Goal: Book appointment/travel/reservation

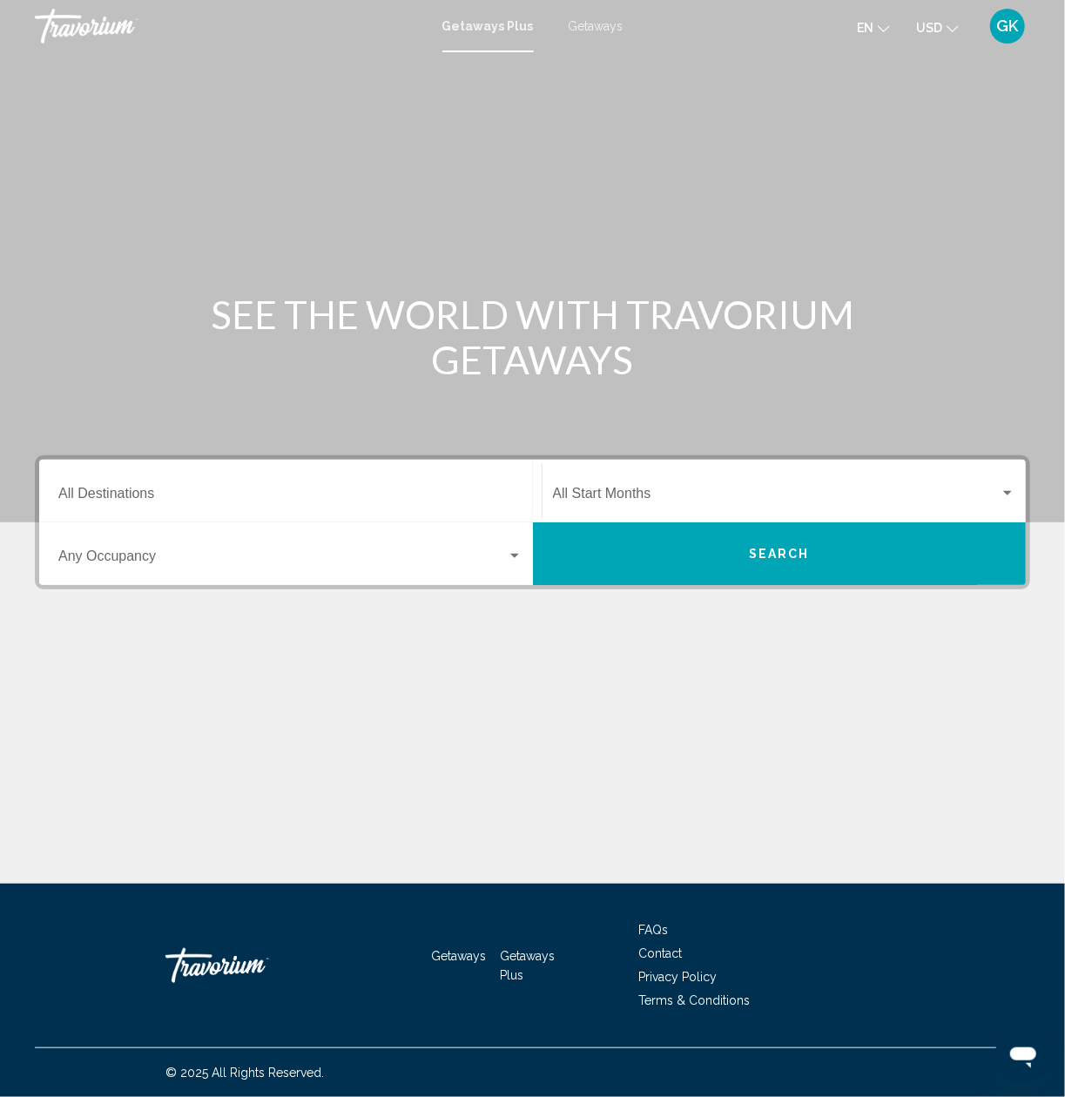
click at [117, 495] on input "Destination All Destinations" at bounding box center [290, 497] width 464 height 16
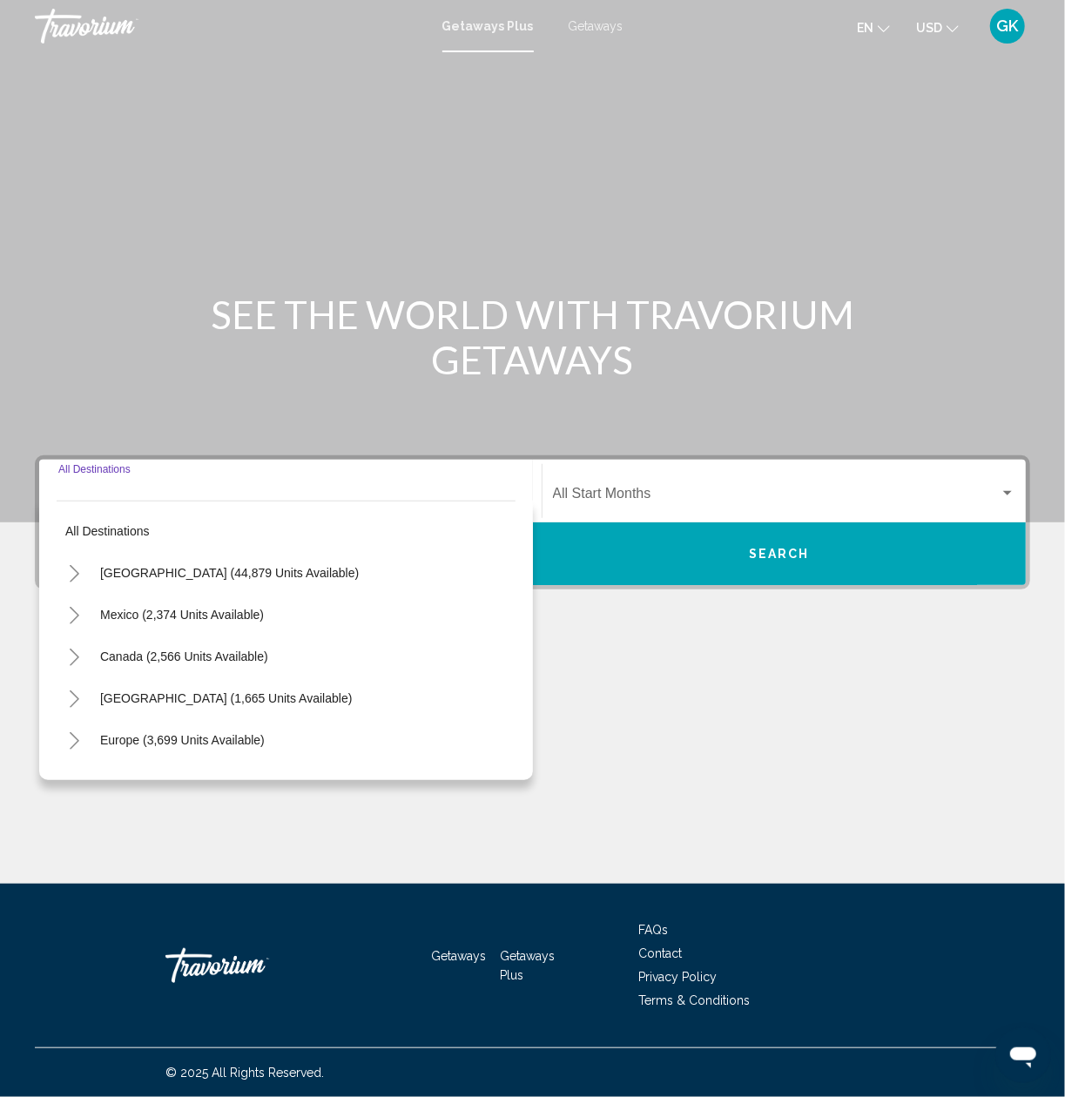
click at [117, 495] on input "Destination All Destinations" at bounding box center [290, 497] width 464 height 16
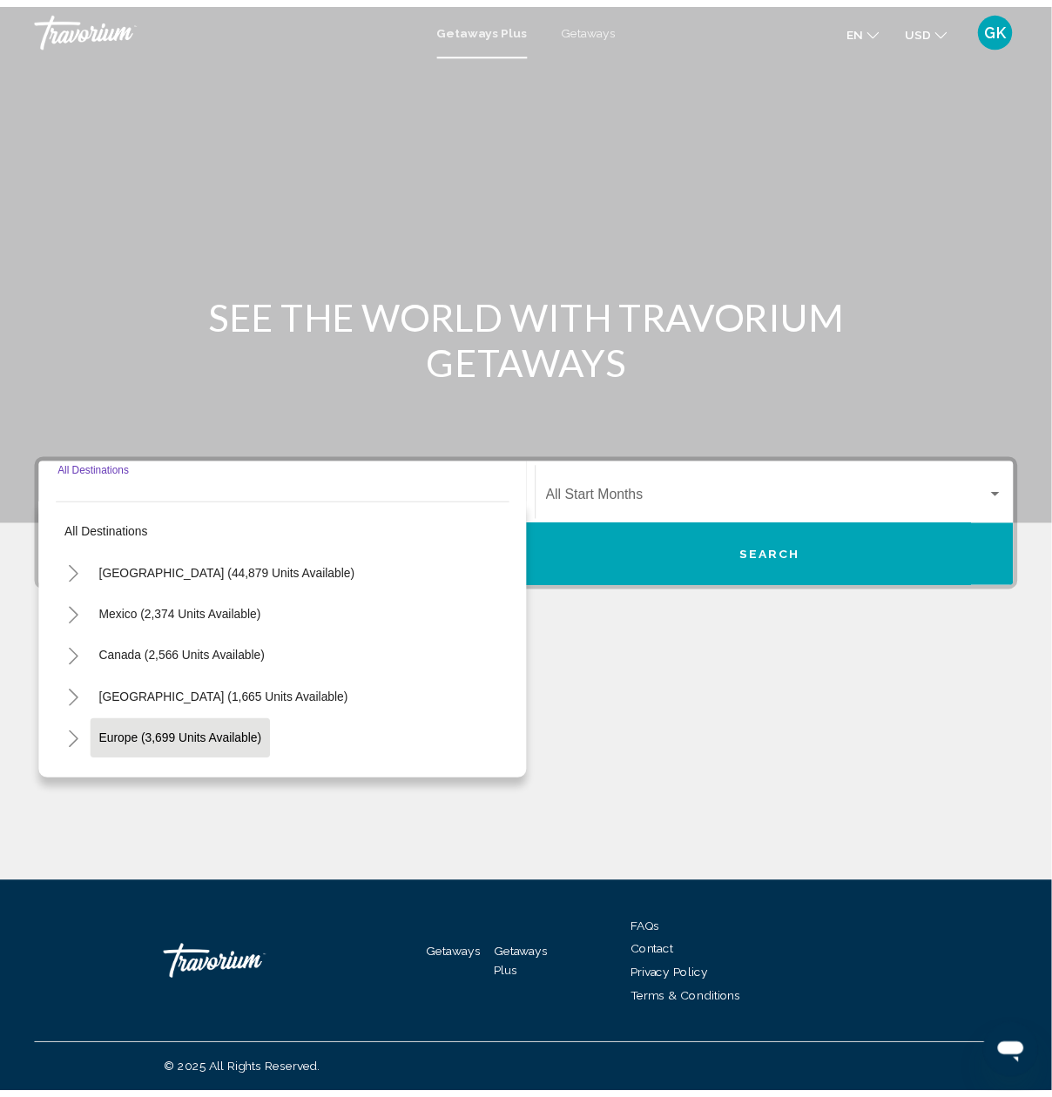
scroll to position [87, 0]
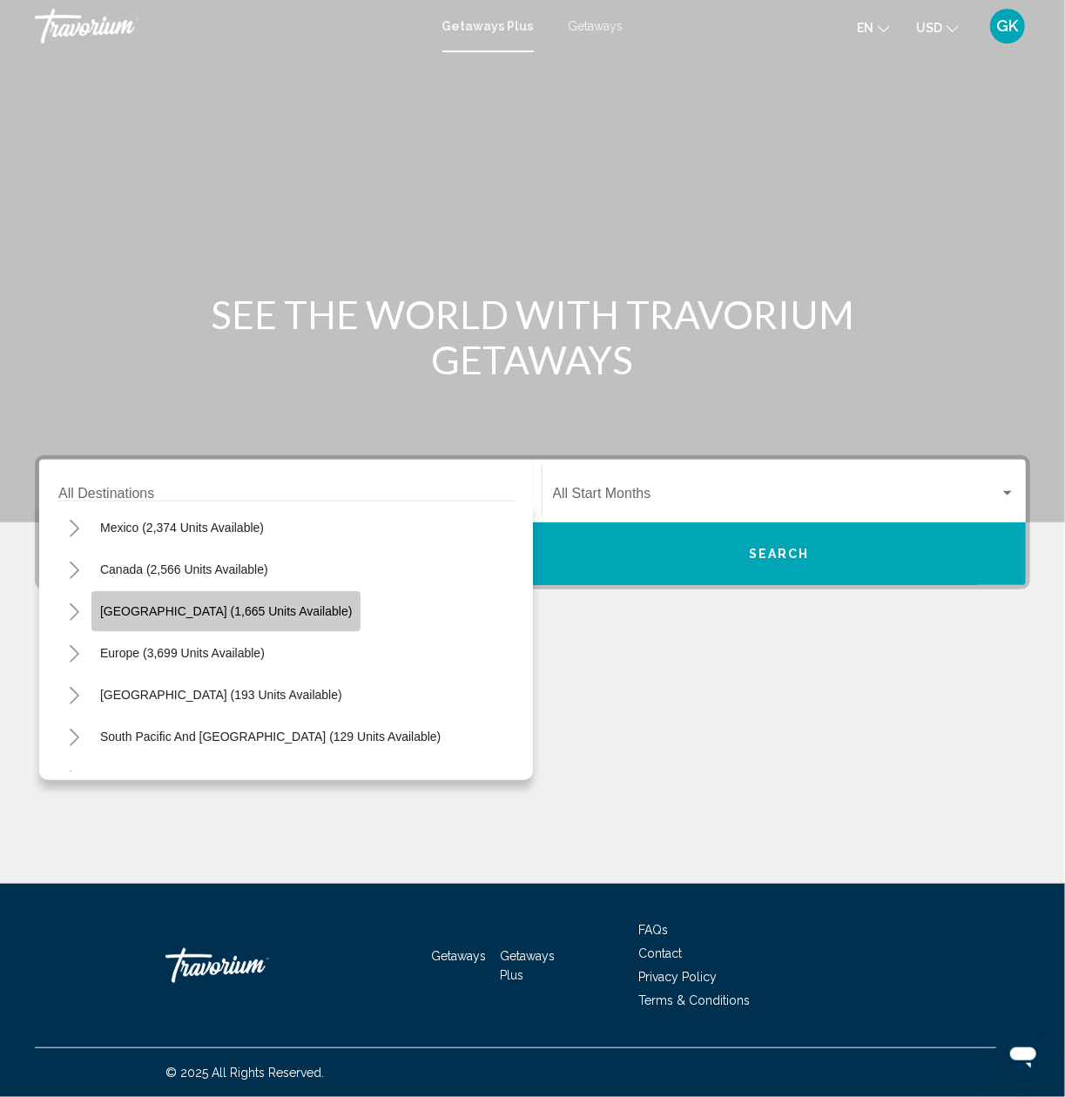
click at [174, 613] on span "[GEOGRAPHIC_DATA] (1,665 units available)" at bounding box center [226, 611] width 252 height 14
type input "**********"
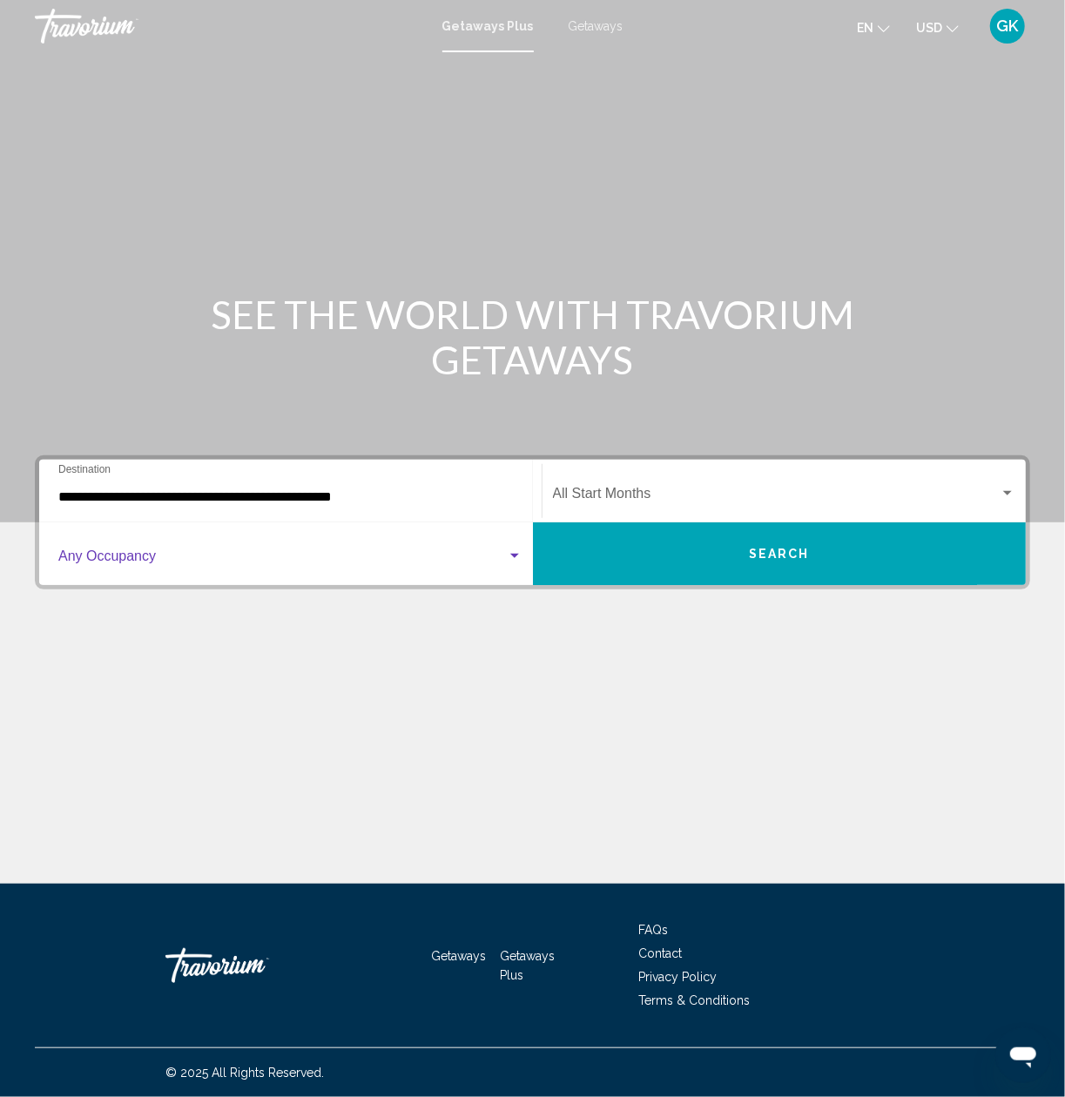
click at [514, 555] on div "Search widget" at bounding box center [514, 556] width 9 height 4
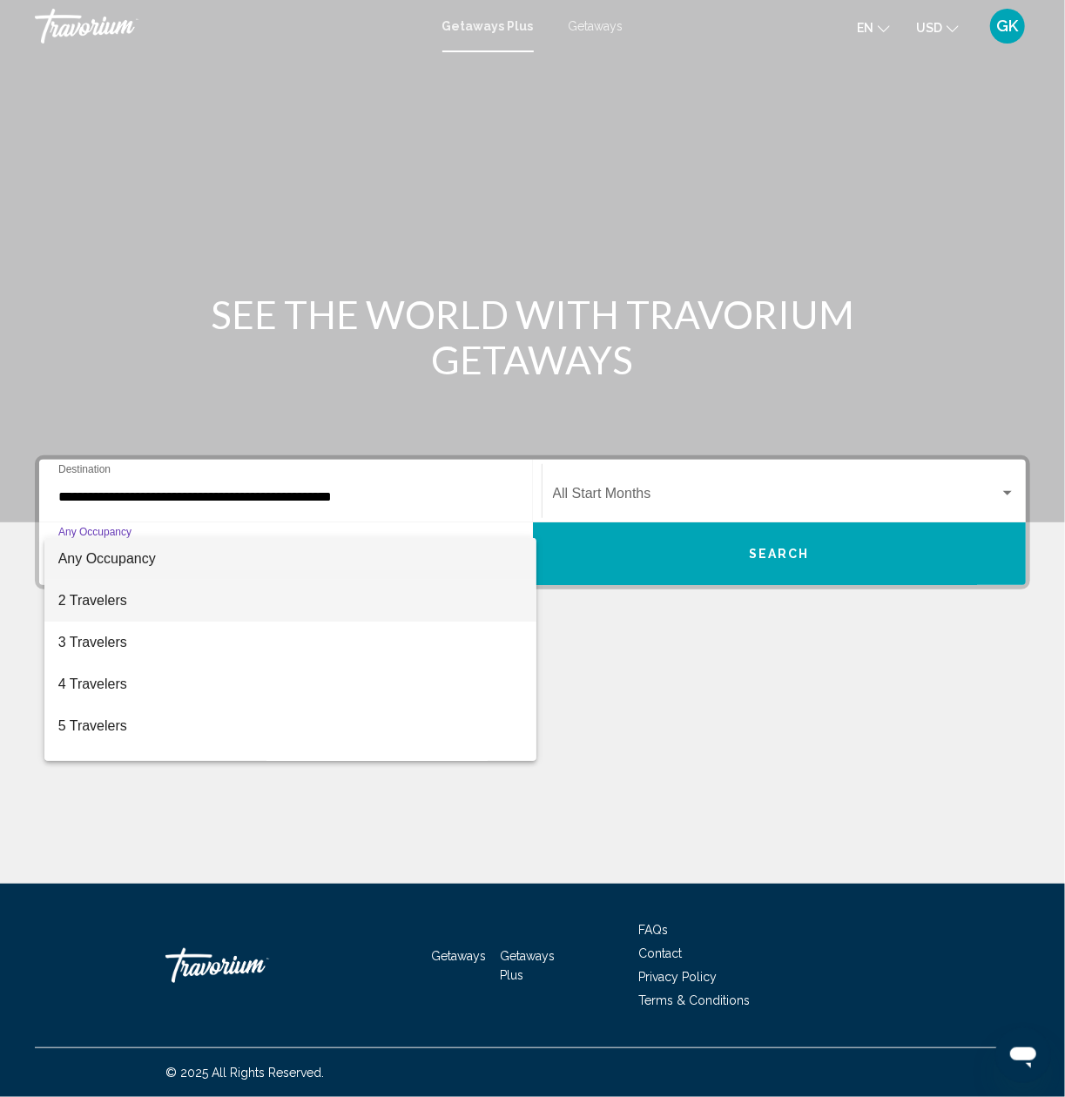
click at [371, 603] on span "2 Travelers" at bounding box center [290, 601] width 464 height 42
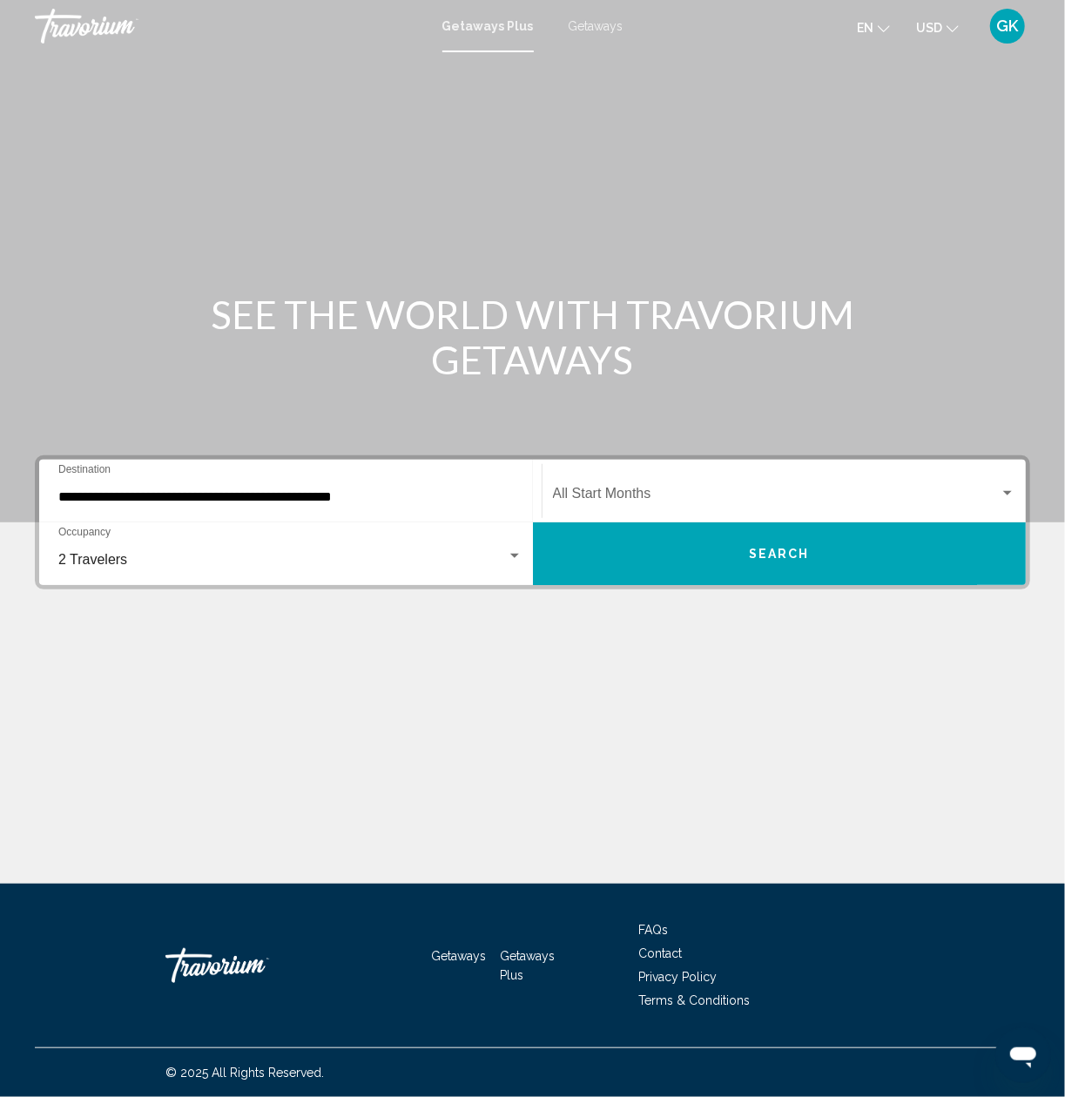
click at [1020, 494] on div "Start Month All Start Months" at bounding box center [784, 491] width 484 height 55
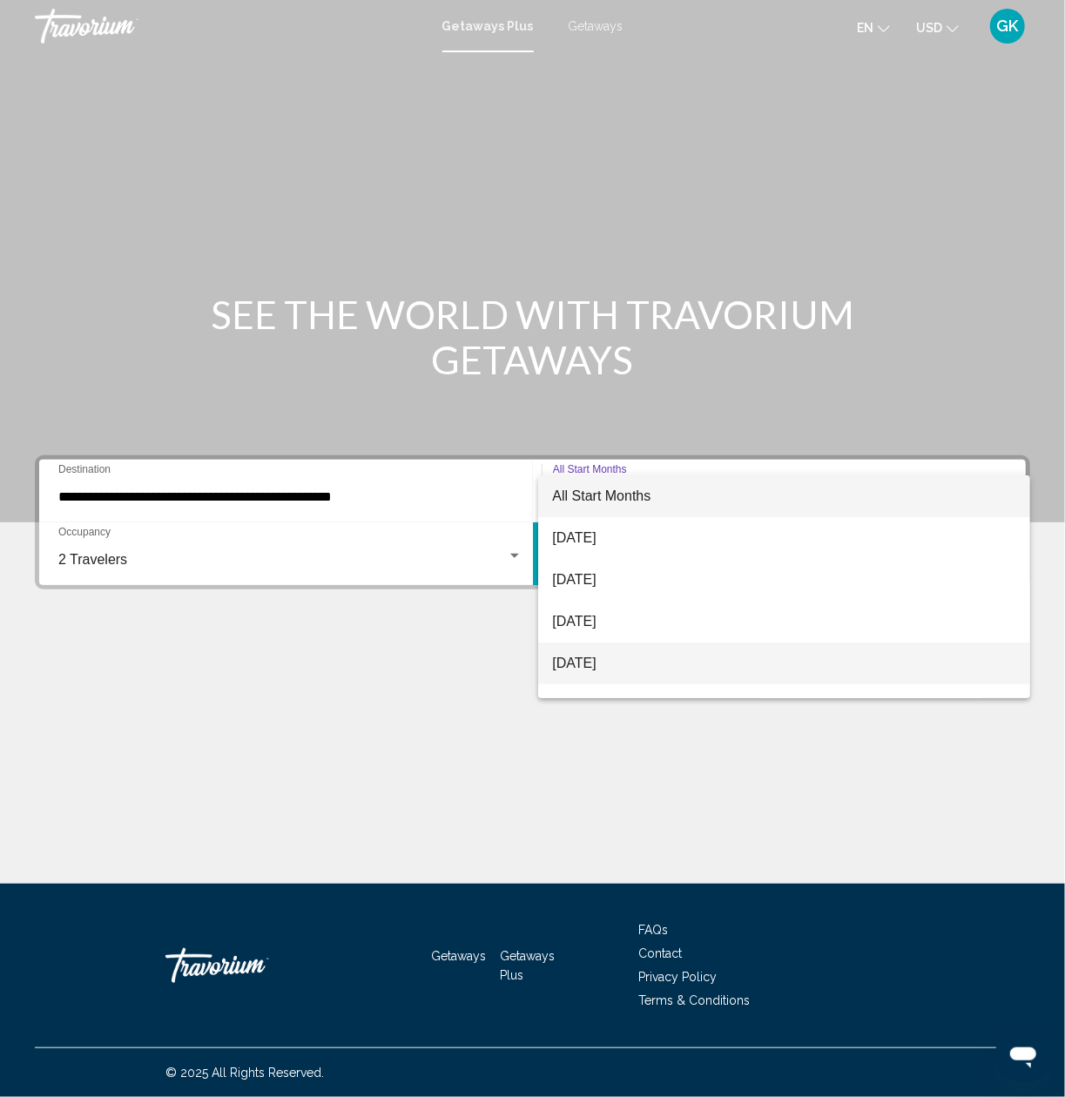
click at [611, 663] on span "[DATE]" at bounding box center [783, 663] width 463 height 42
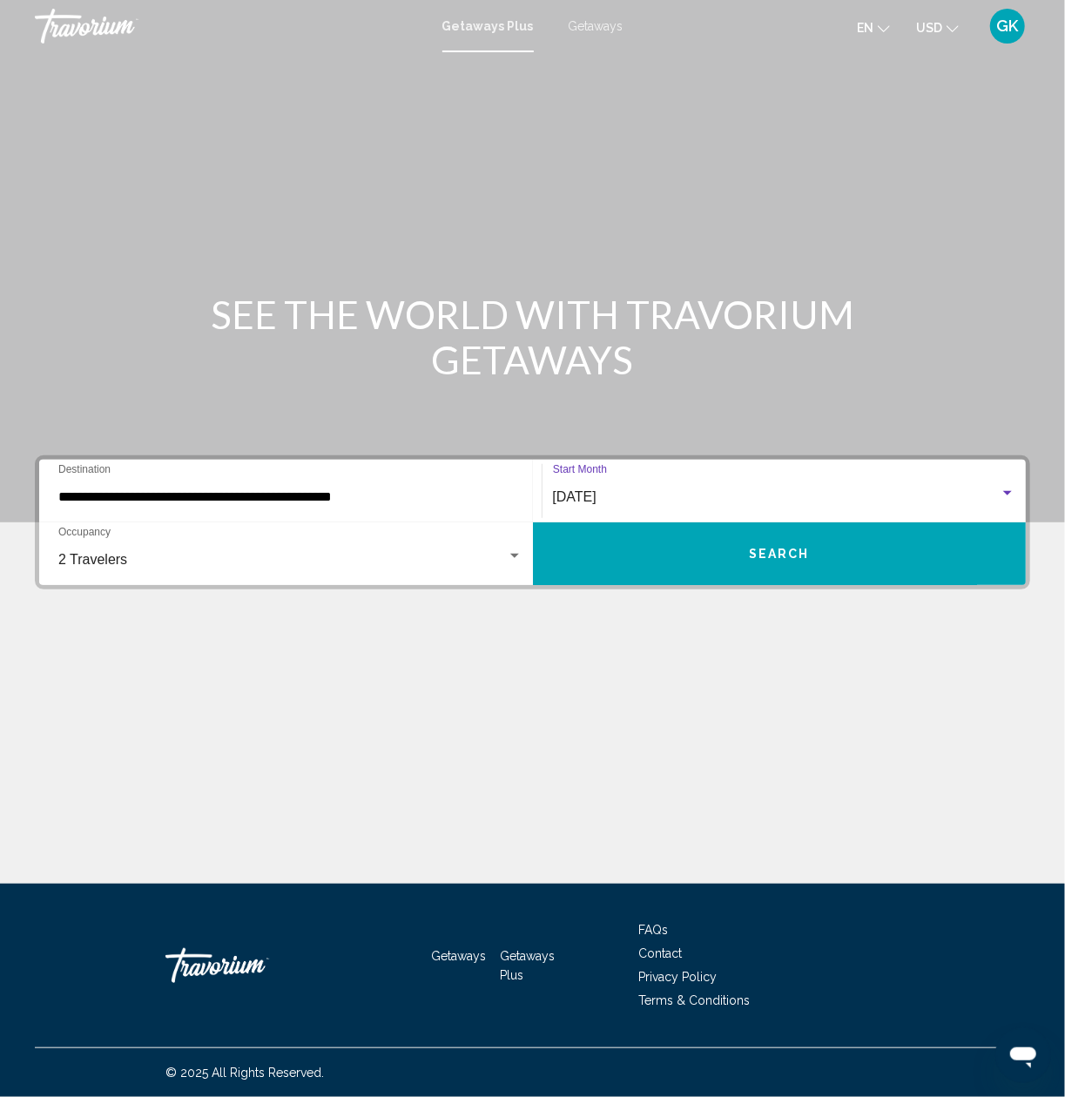
click at [720, 575] on button "Search" at bounding box center [780, 553] width 494 height 63
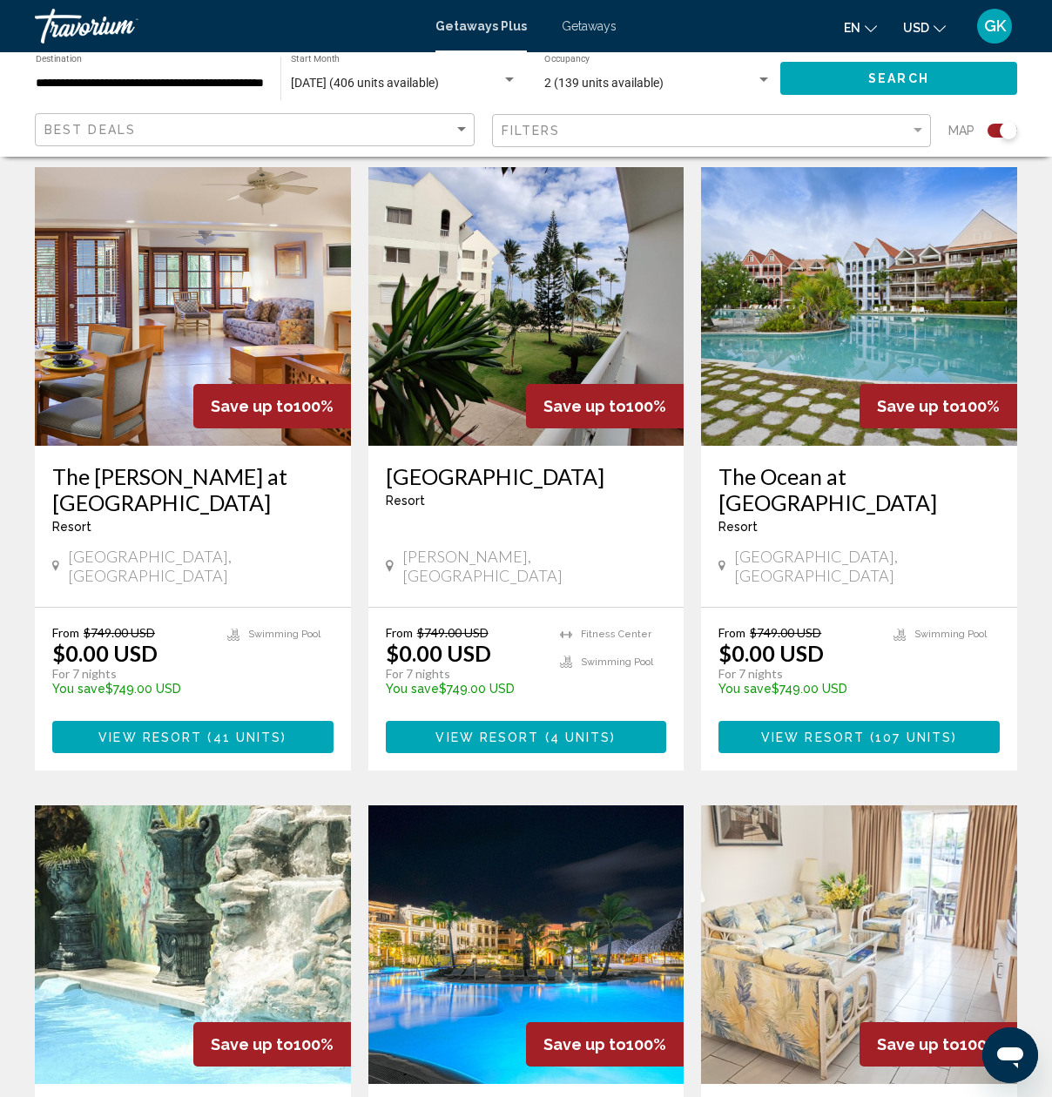
scroll to position [609, 0]
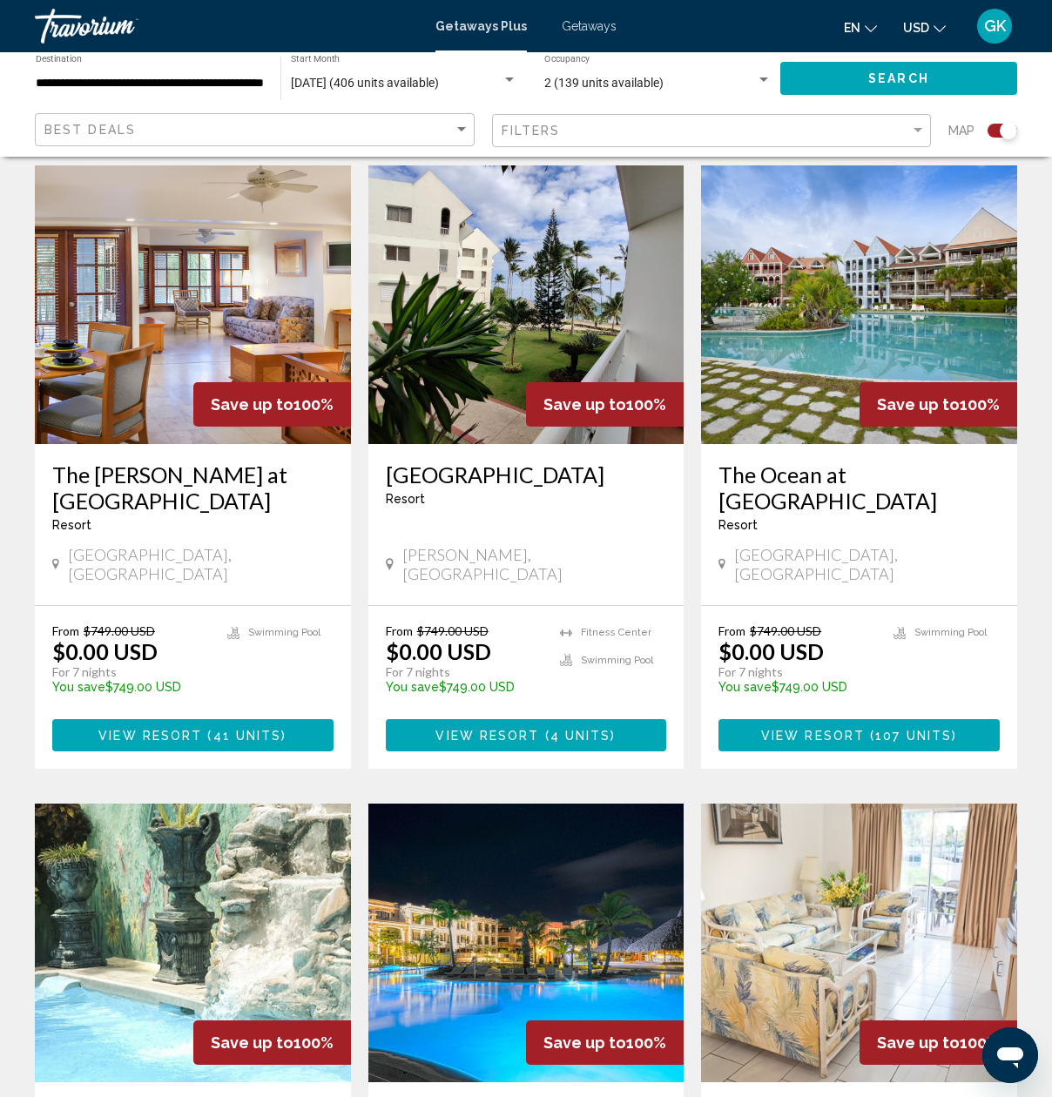
click at [762, 78] on div "Search widget" at bounding box center [763, 79] width 9 height 4
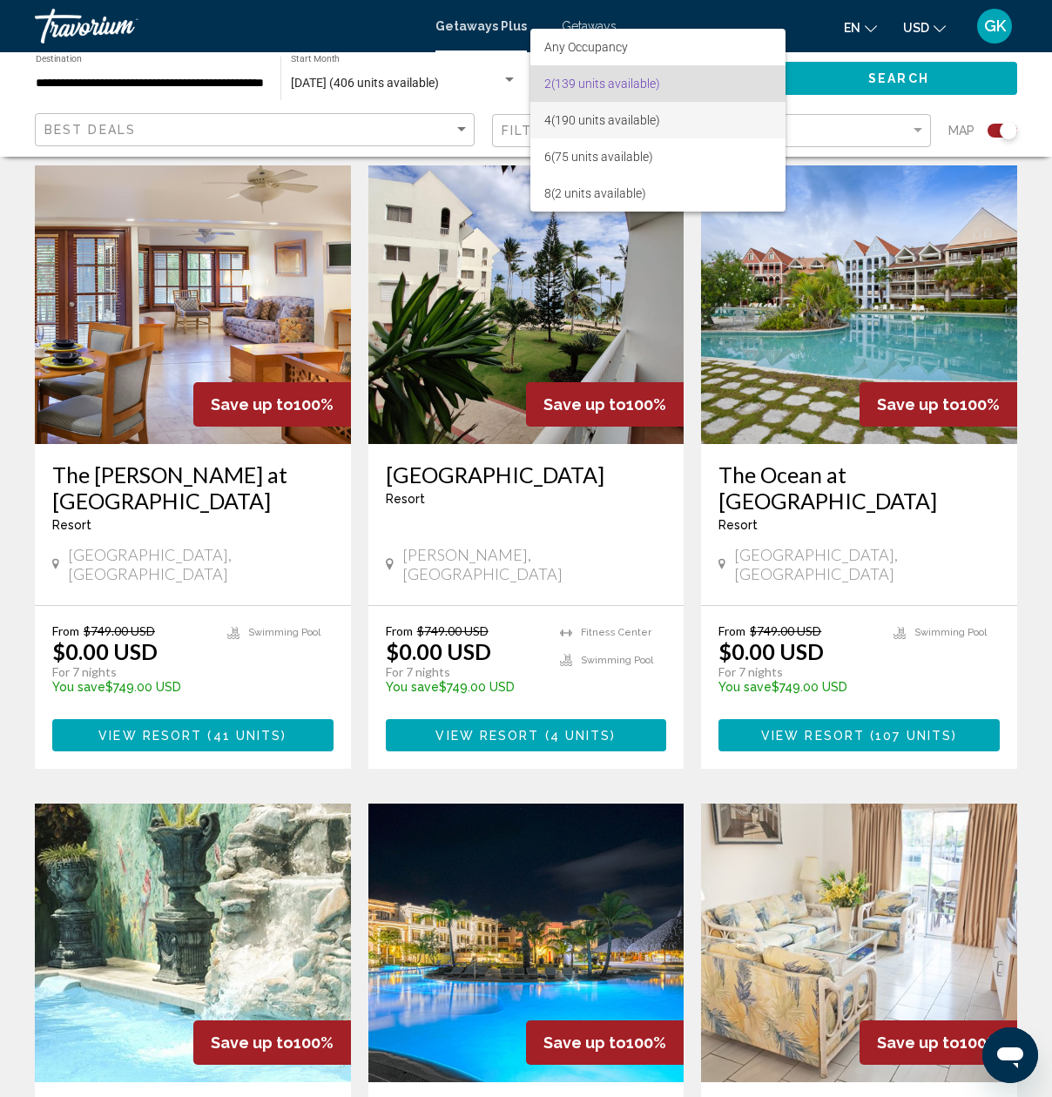
click at [676, 113] on span "4 (190 units available)" at bounding box center [657, 120] width 227 height 37
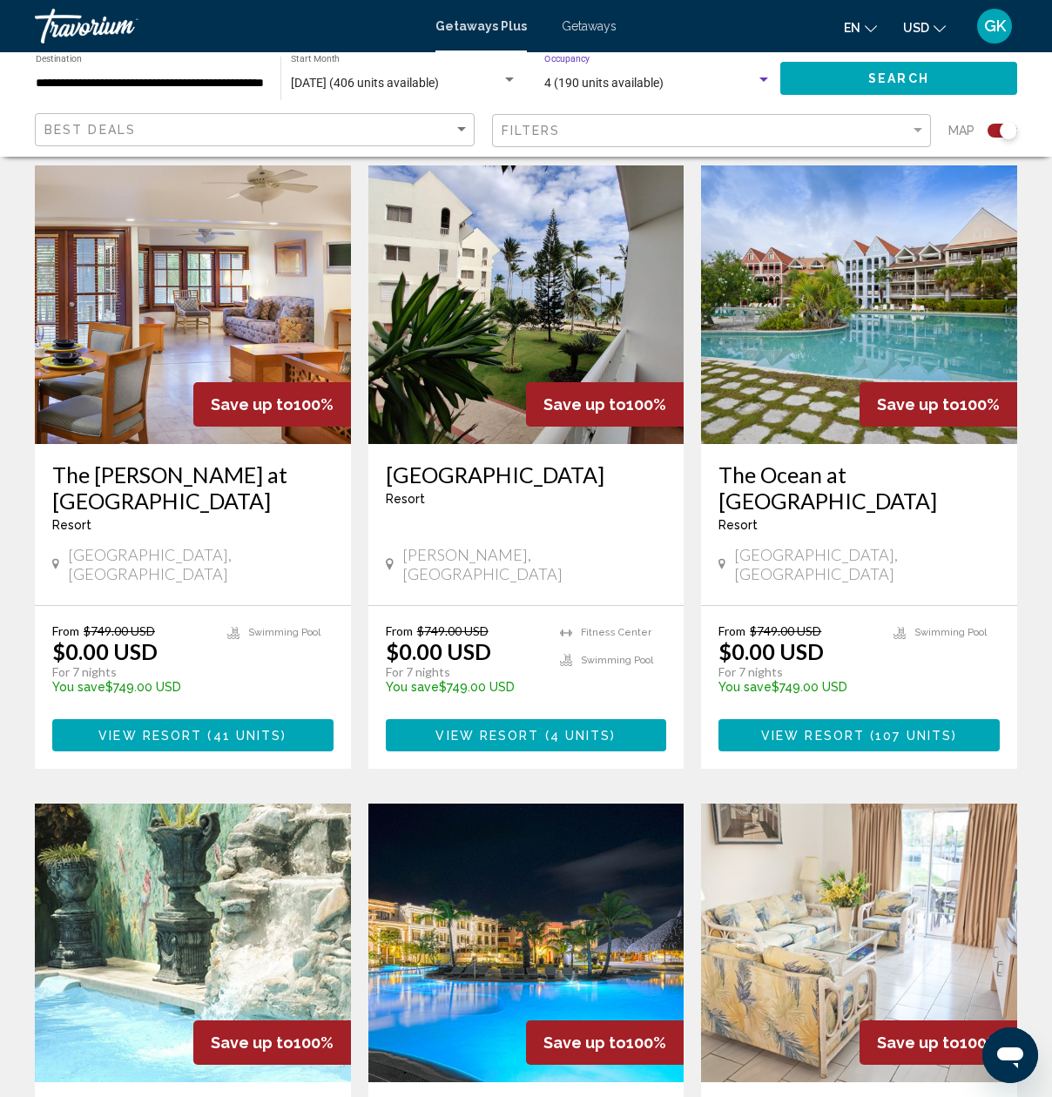
click at [826, 76] on button "Search" at bounding box center [898, 78] width 237 height 32
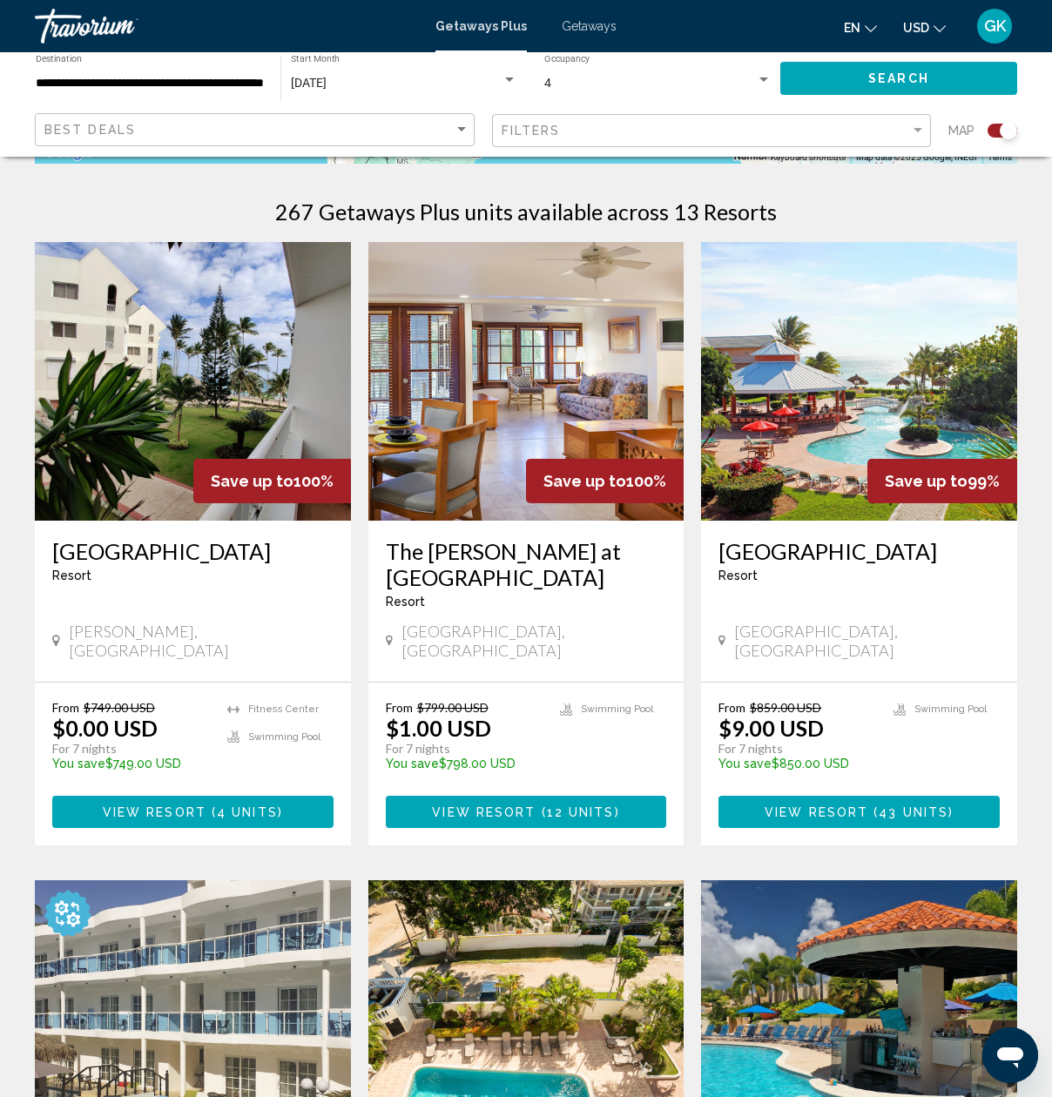
scroll to position [522, 0]
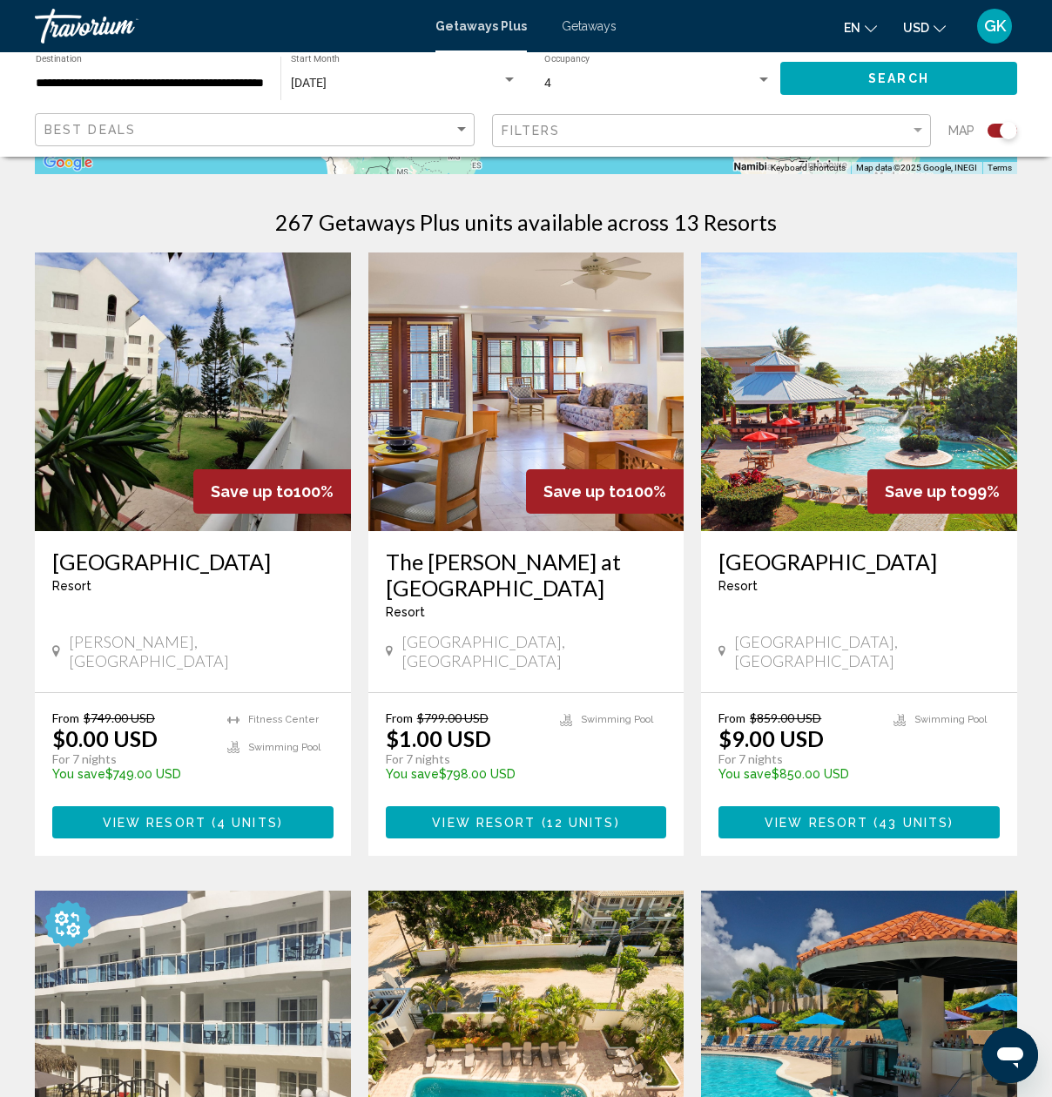
click at [845, 411] on img "Main content" at bounding box center [859, 391] width 316 height 279
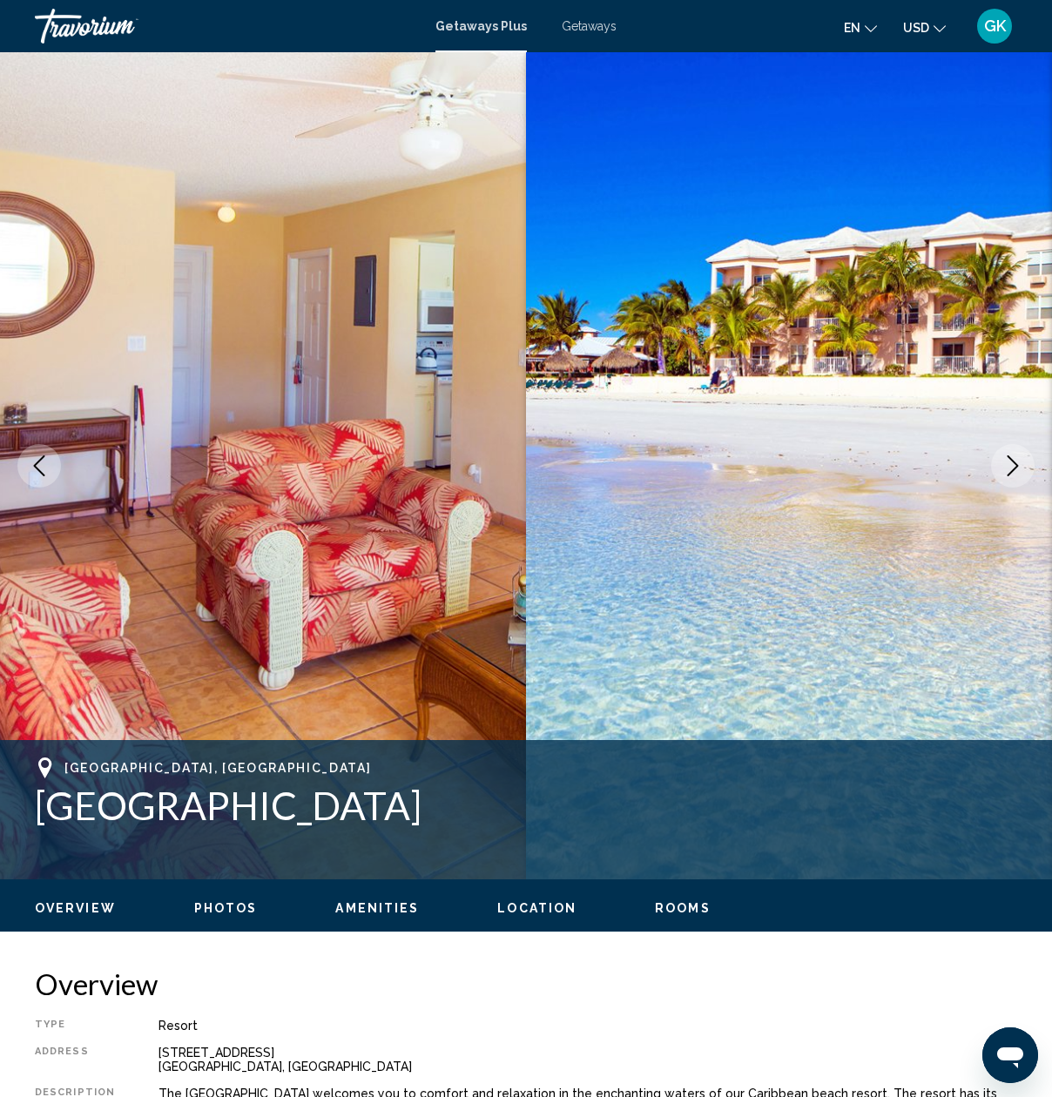
click at [1012, 461] on icon "Next image" at bounding box center [1012, 465] width 11 height 21
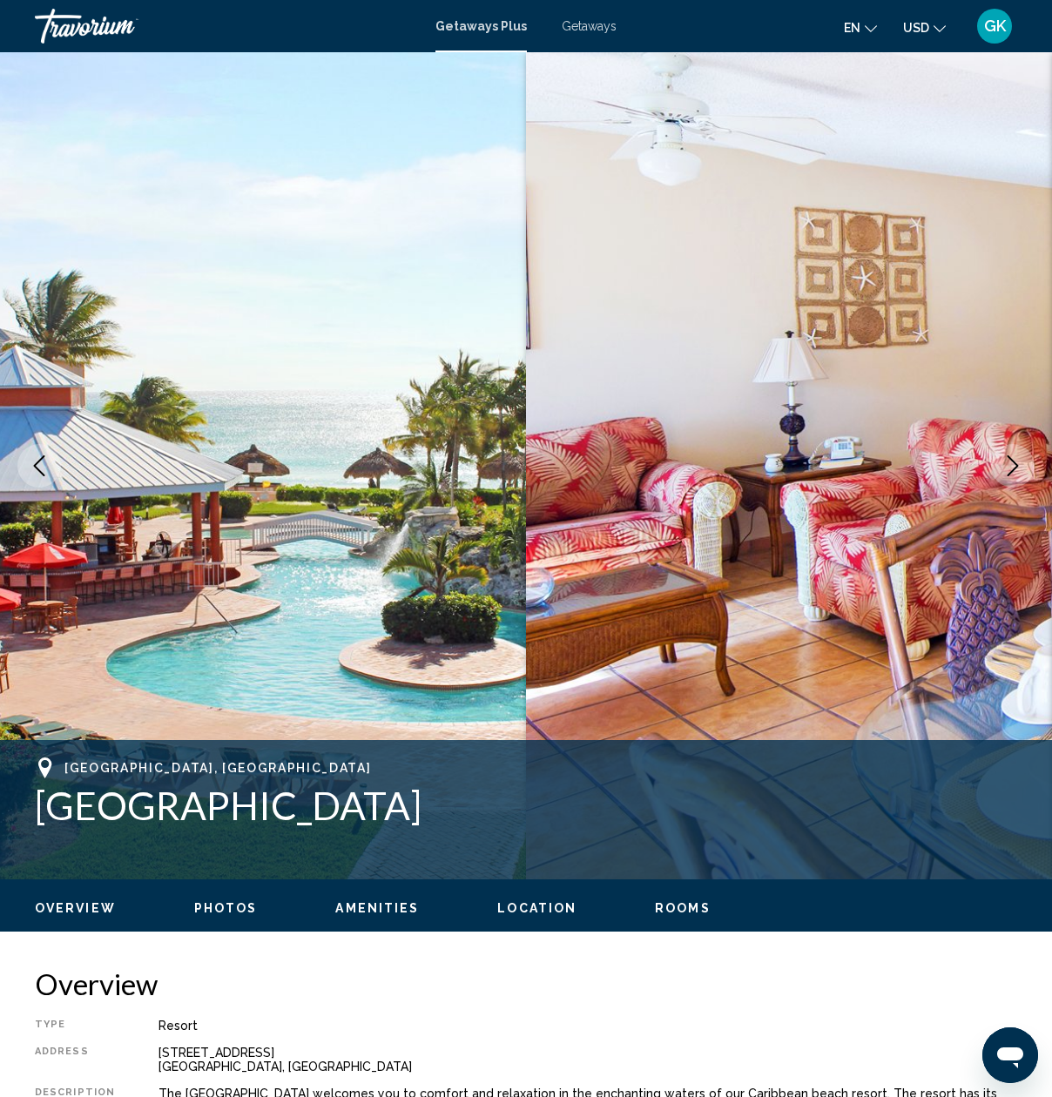
click at [1012, 461] on icon "Next image" at bounding box center [1012, 465] width 11 height 21
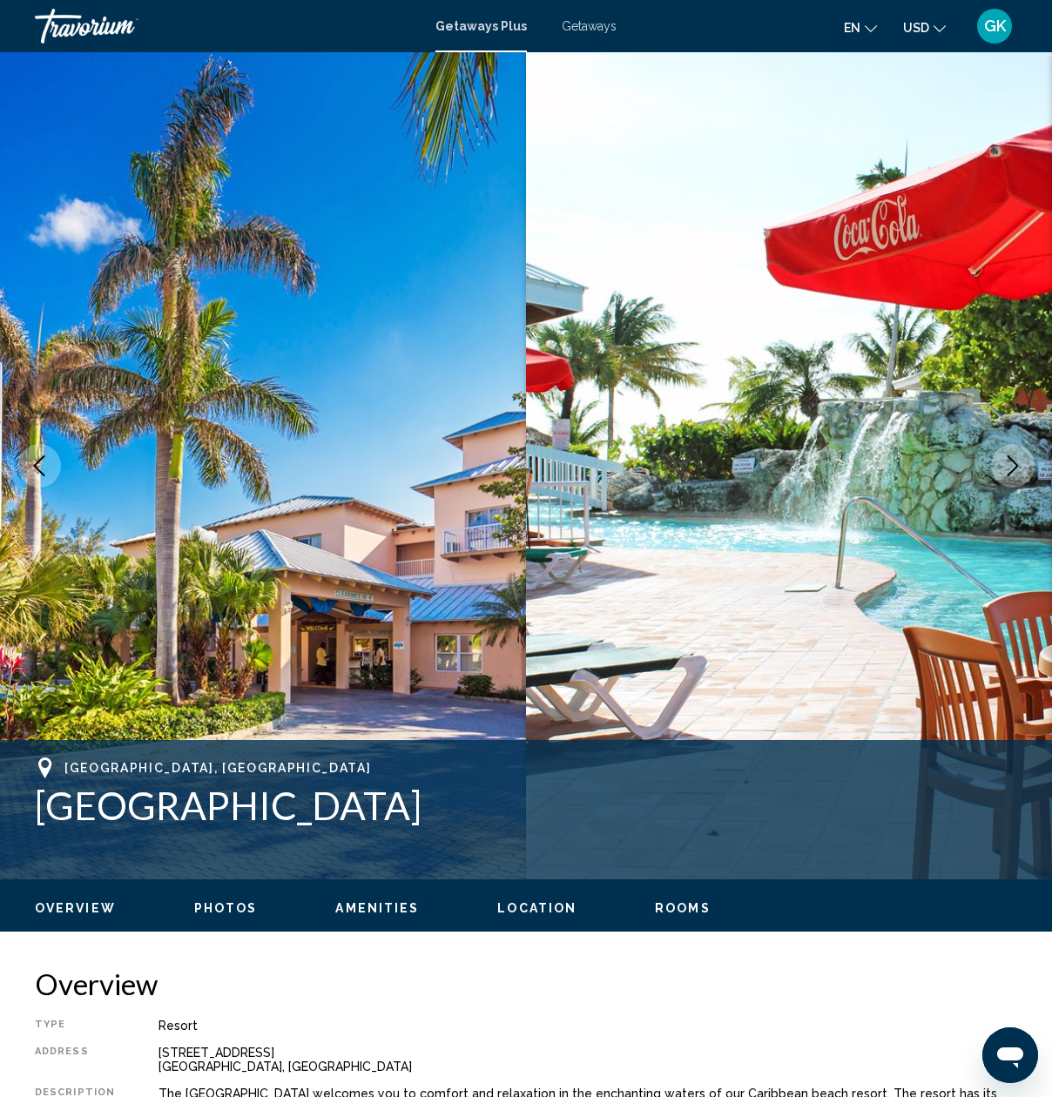
click at [1012, 461] on icon "Next image" at bounding box center [1012, 465] width 11 height 21
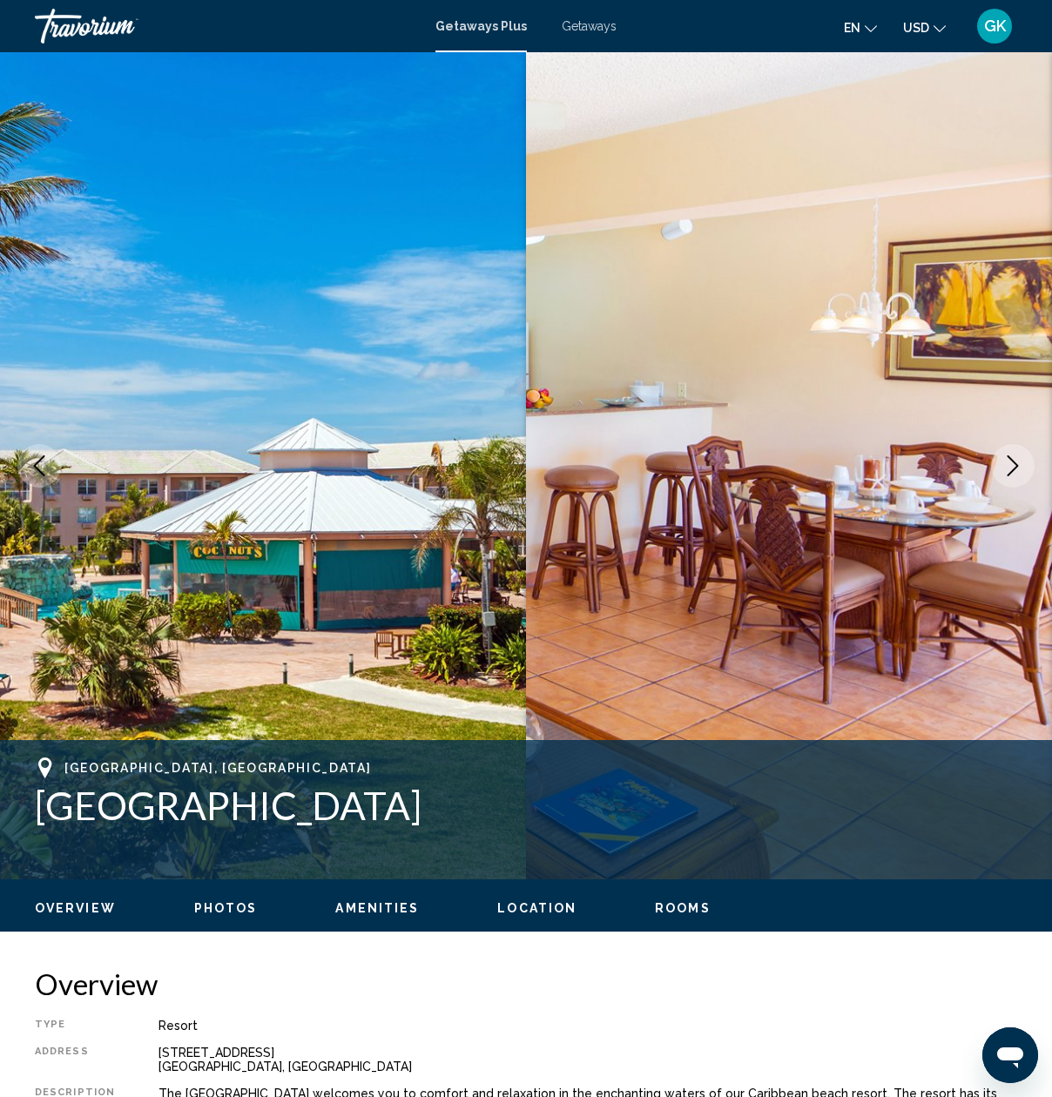
click at [1012, 461] on icon "Next image" at bounding box center [1012, 465] width 11 height 21
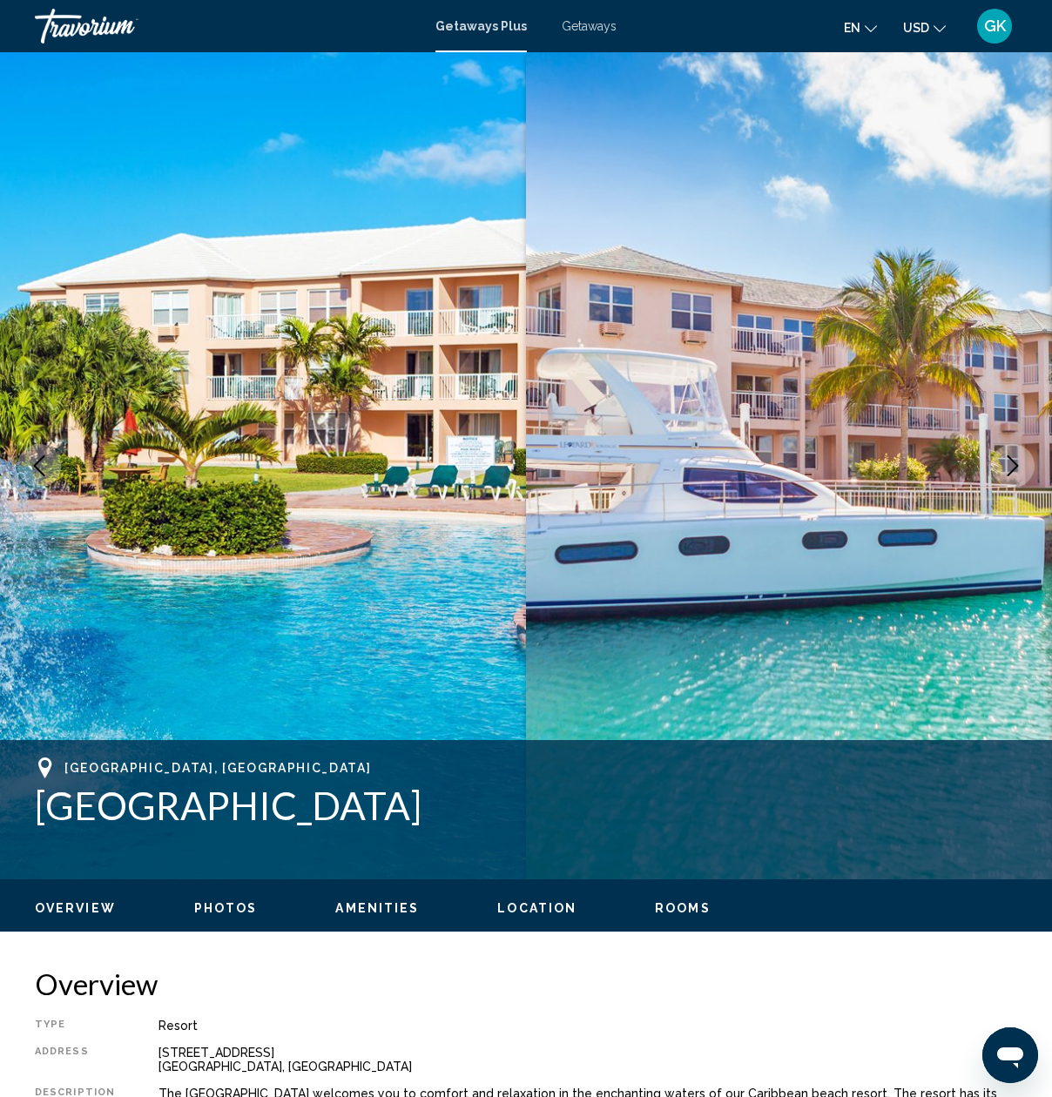
click at [1012, 461] on icon "Next image" at bounding box center [1012, 465] width 11 height 21
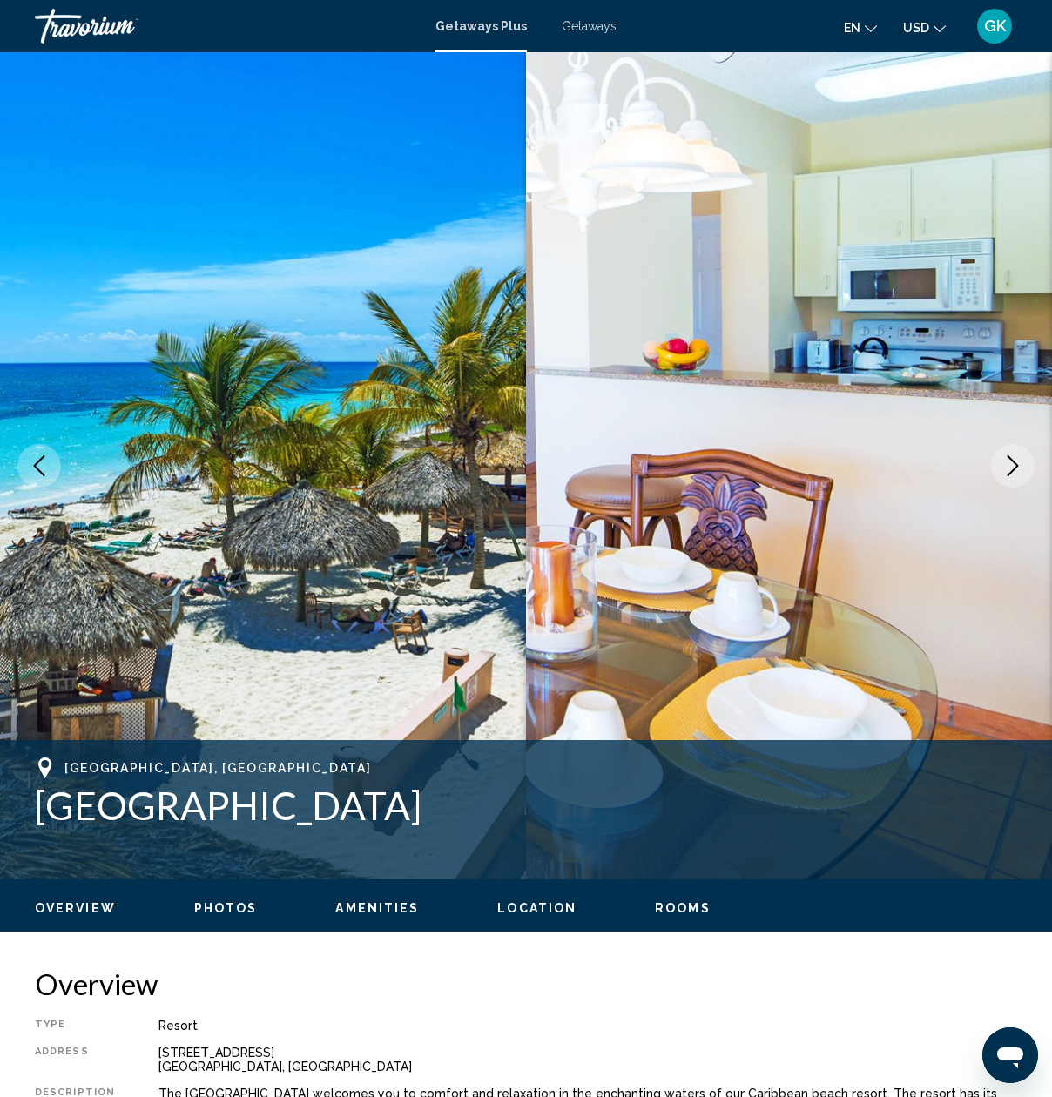
click at [1012, 461] on icon "Next image" at bounding box center [1012, 465] width 11 height 21
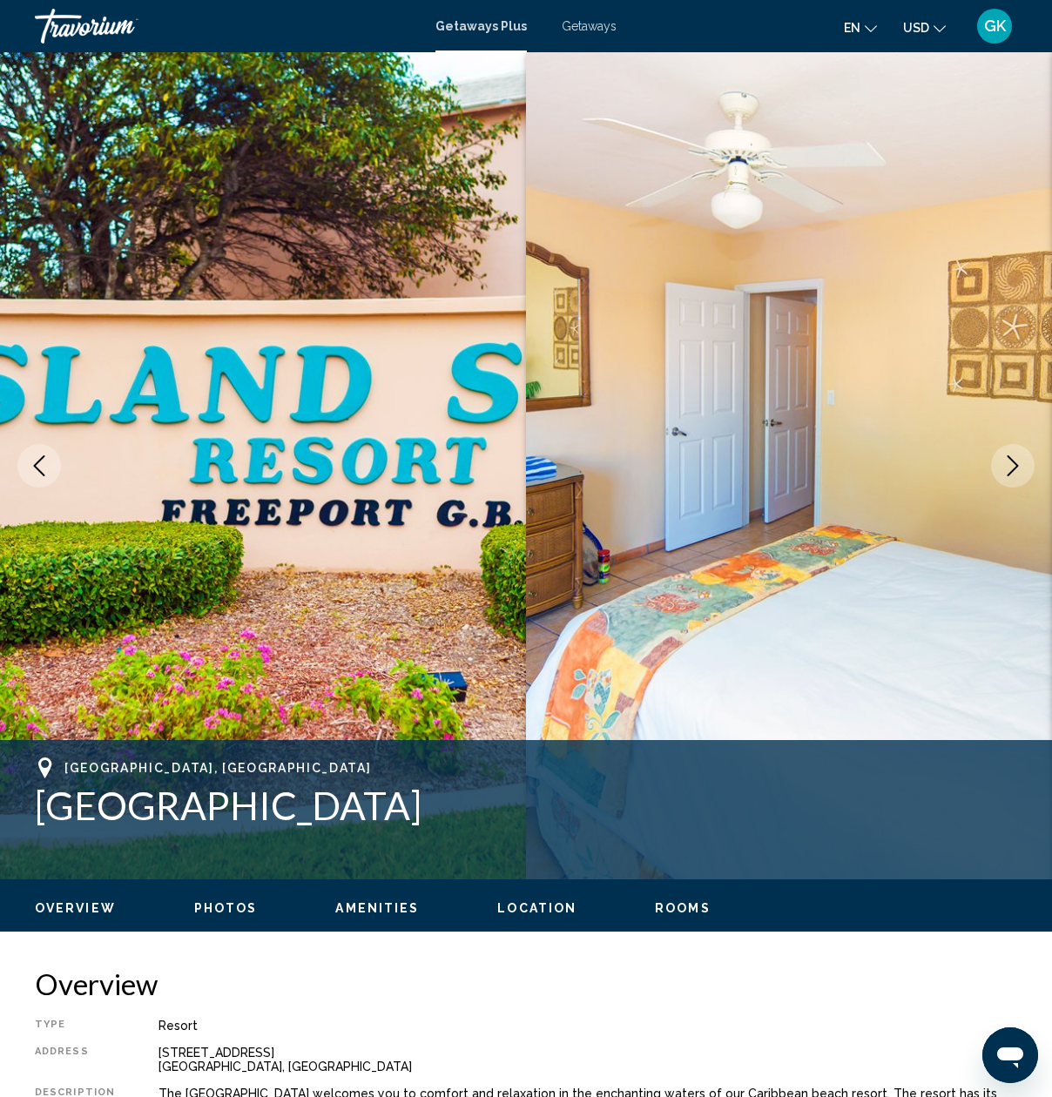
click at [1012, 461] on icon "Next image" at bounding box center [1012, 465] width 11 height 21
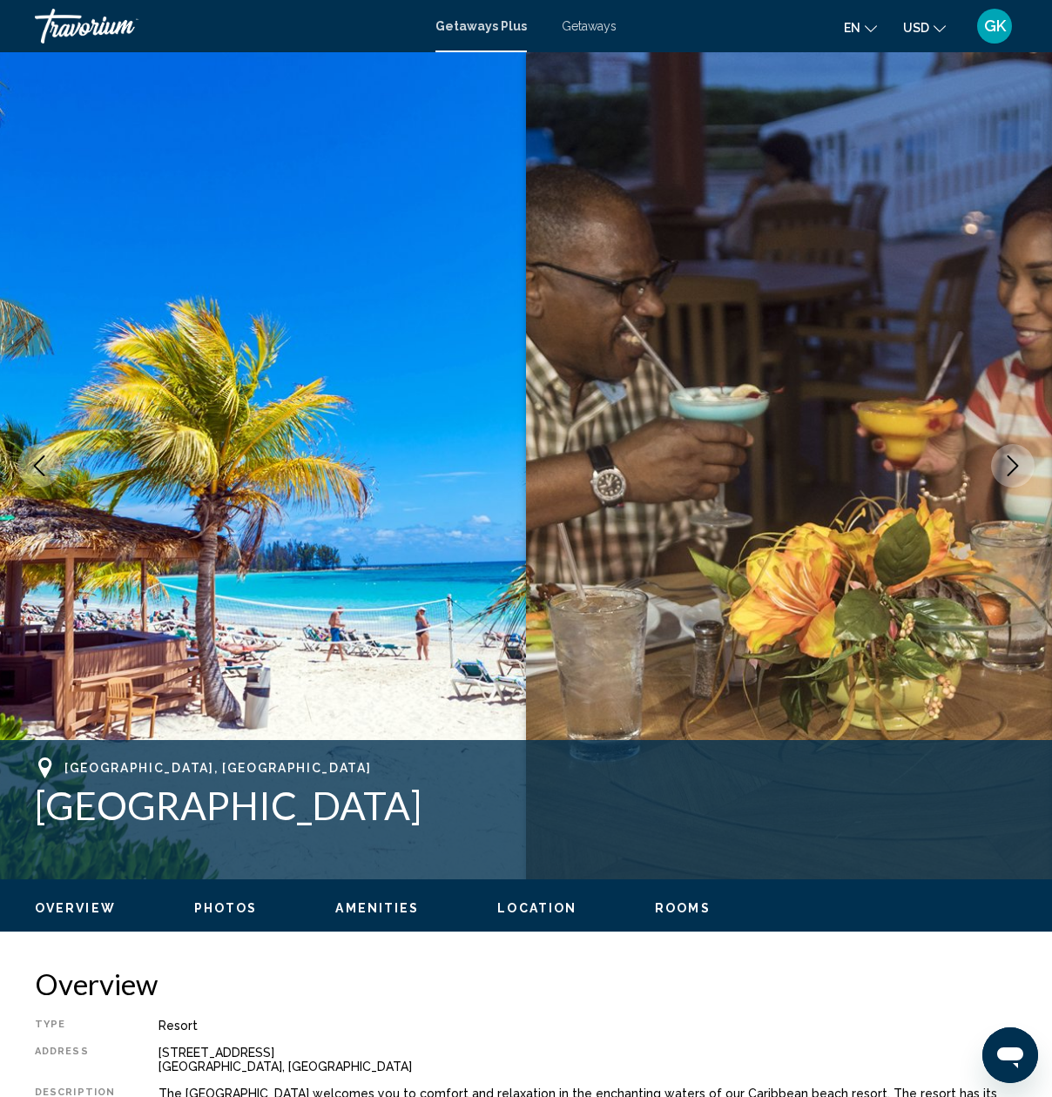
click at [1012, 461] on icon "Next image" at bounding box center [1012, 465] width 11 height 21
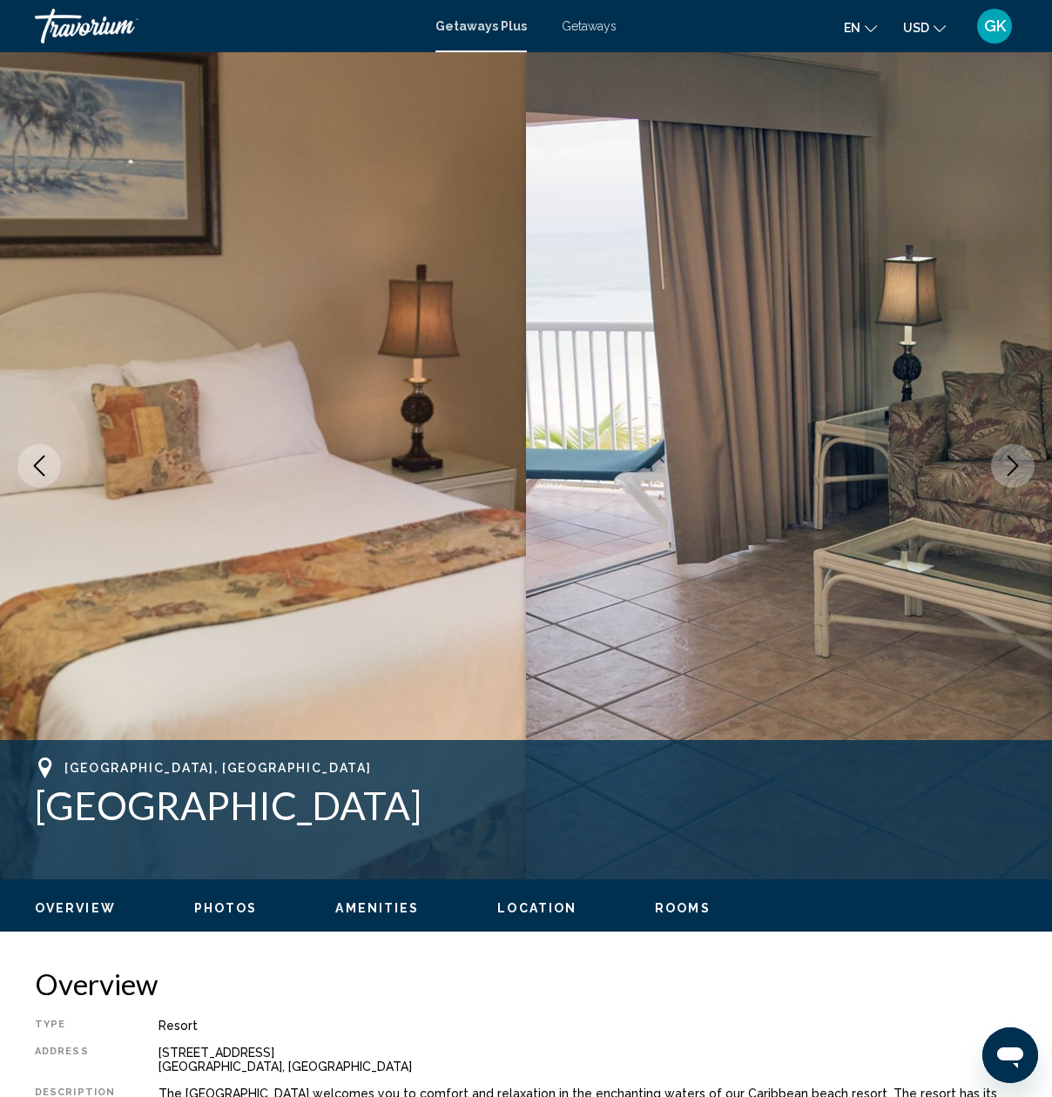
click at [1012, 461] on icon "Next image" at bounding box center [1012, 465] width 11 height 21
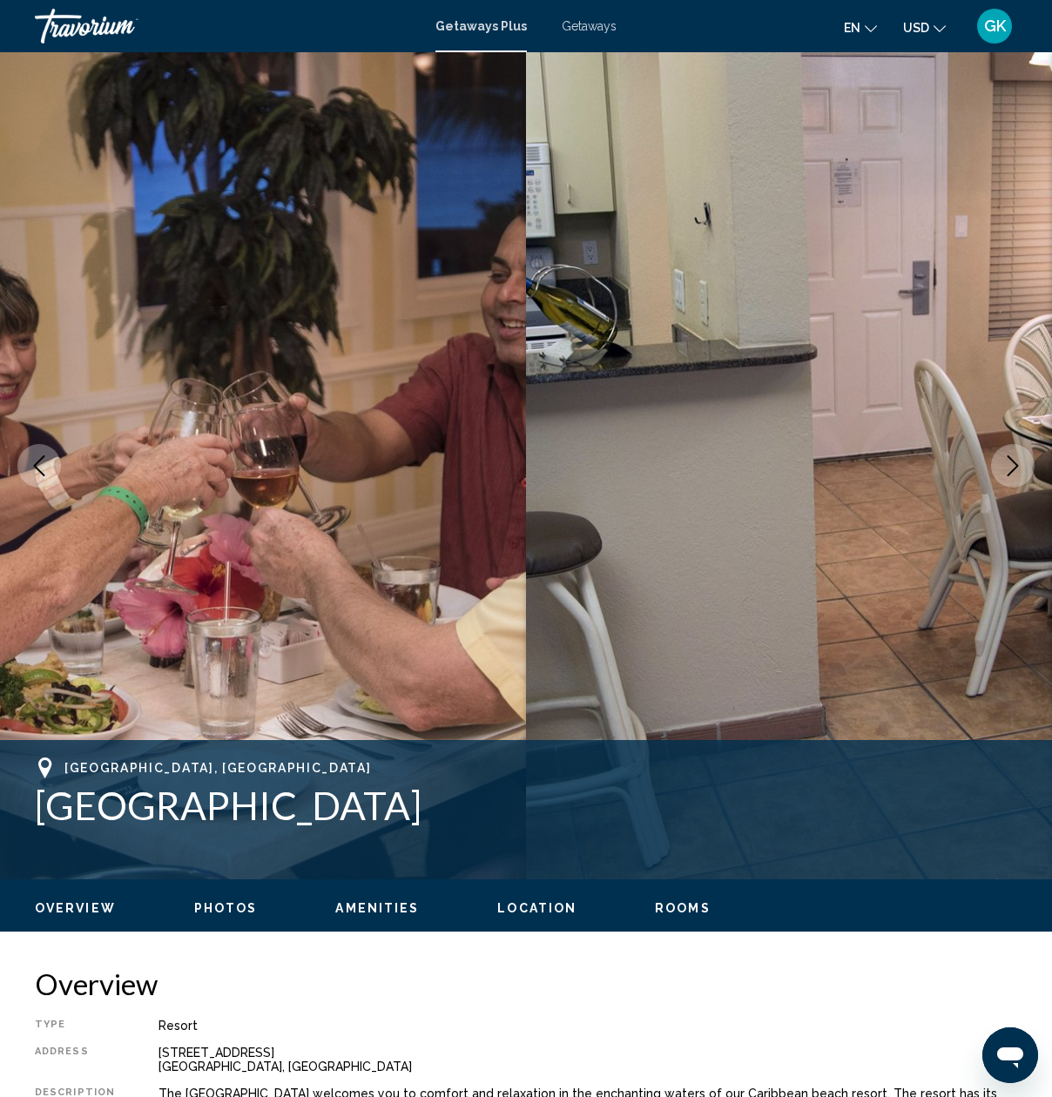
click at [1012, 461] on icon "Next image" at bounding box center [1012, 465] width 11 height 21
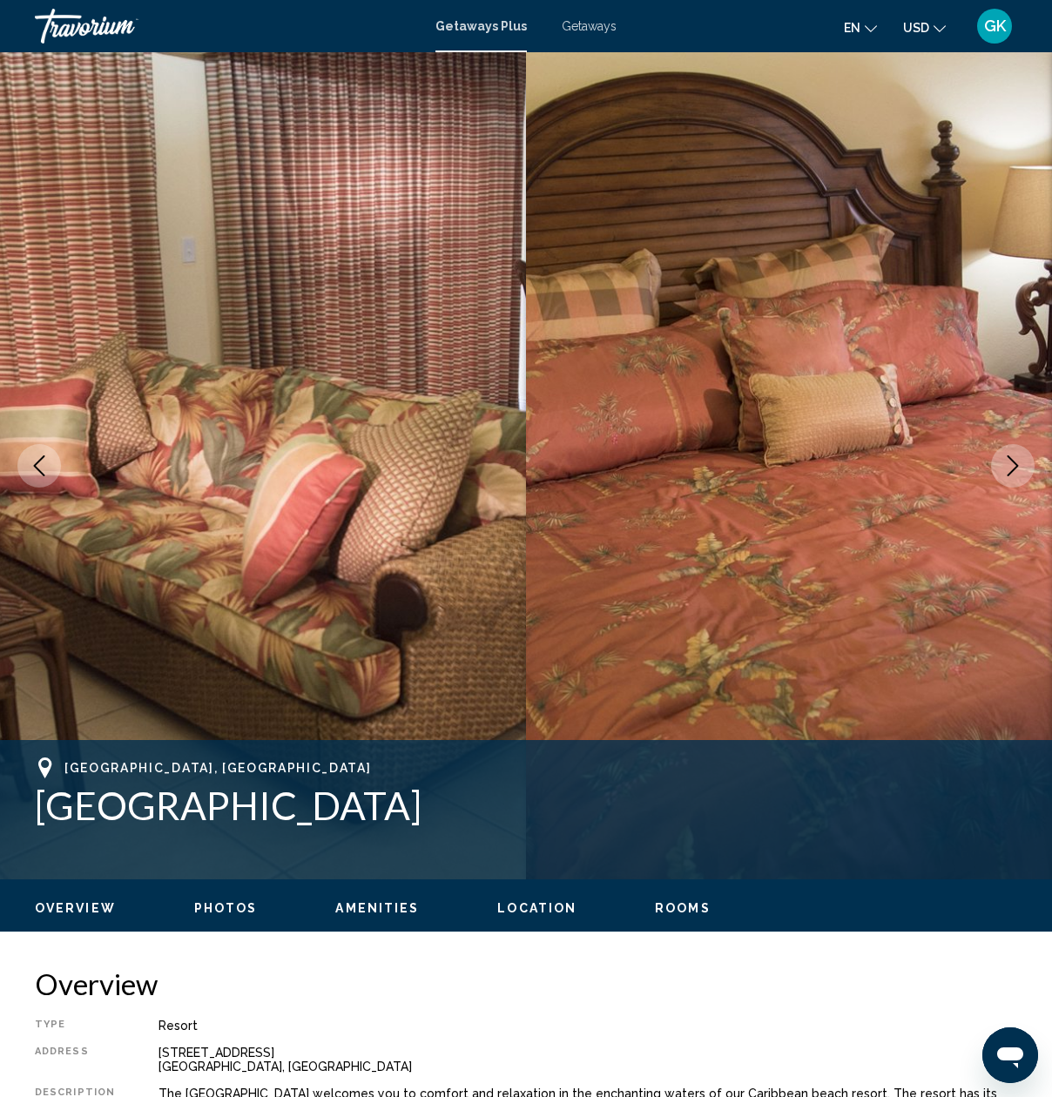
click at [1012, 461] on icon "Next image" at bounding box center [1012, 465] width 11 height 21
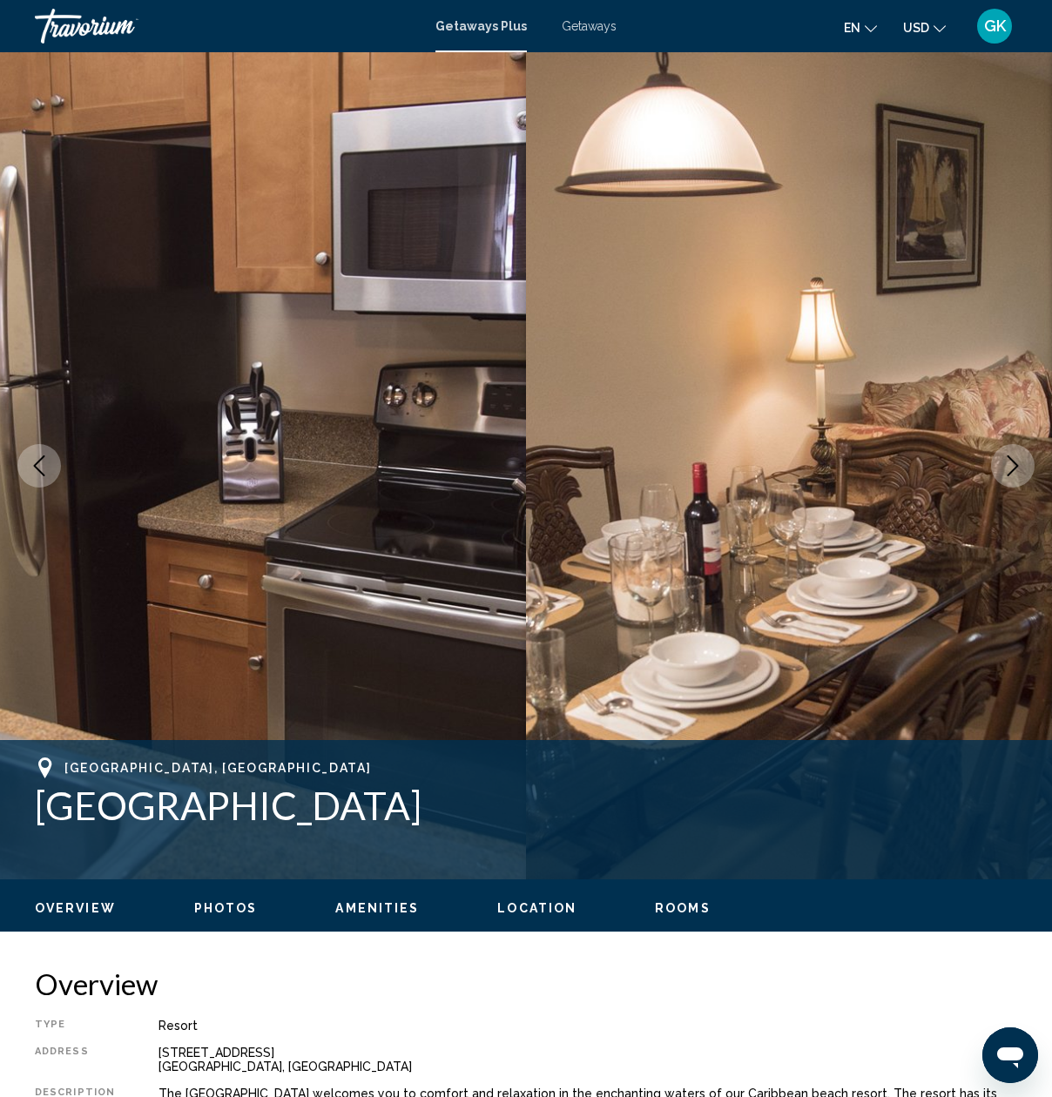
click at [1012, 461] on icon "Next image" at bounding box center [1012, 465] width 11 height 21
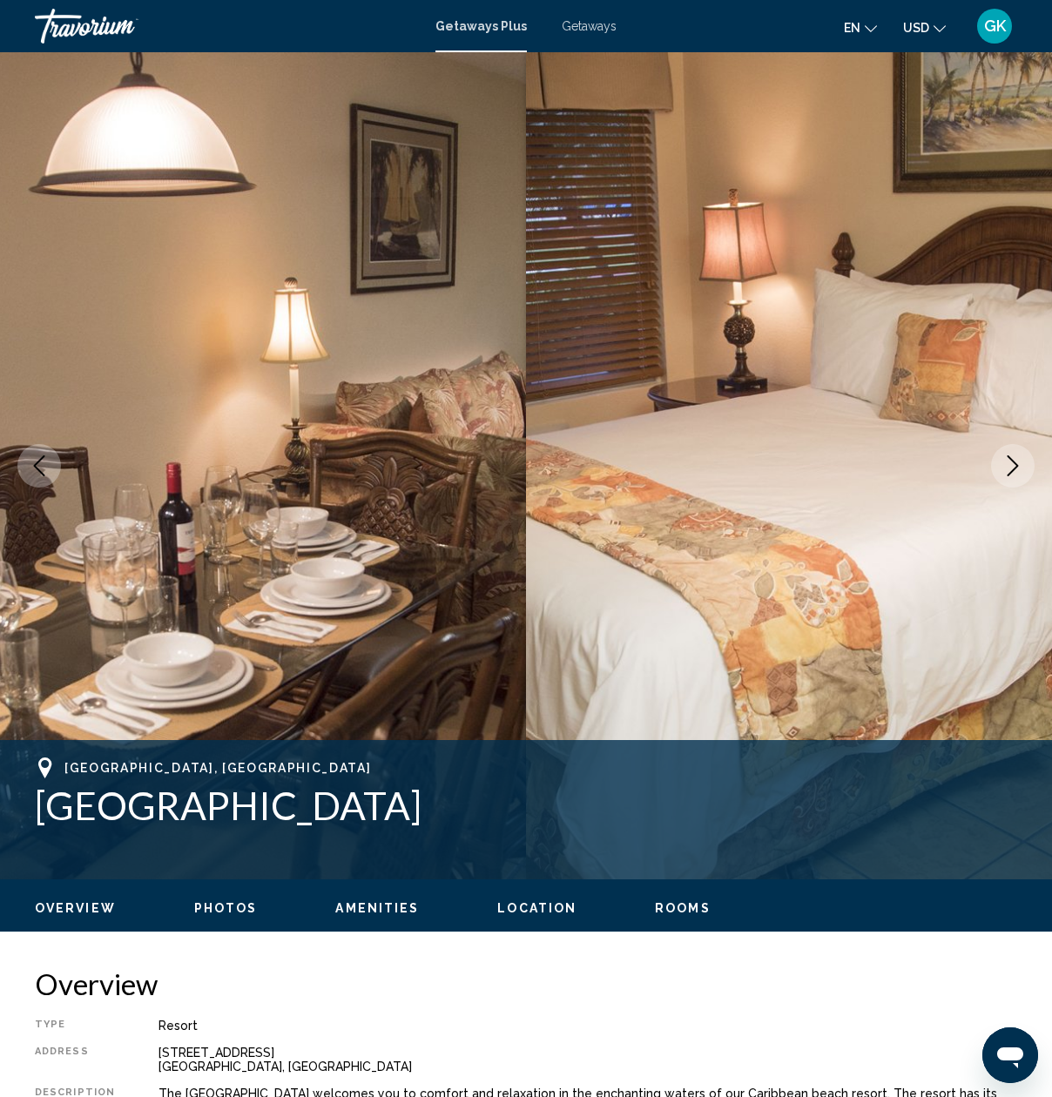
click at [1012, 461] on icon "Next image" at bounding box center [1012, 465] width 11 height 21
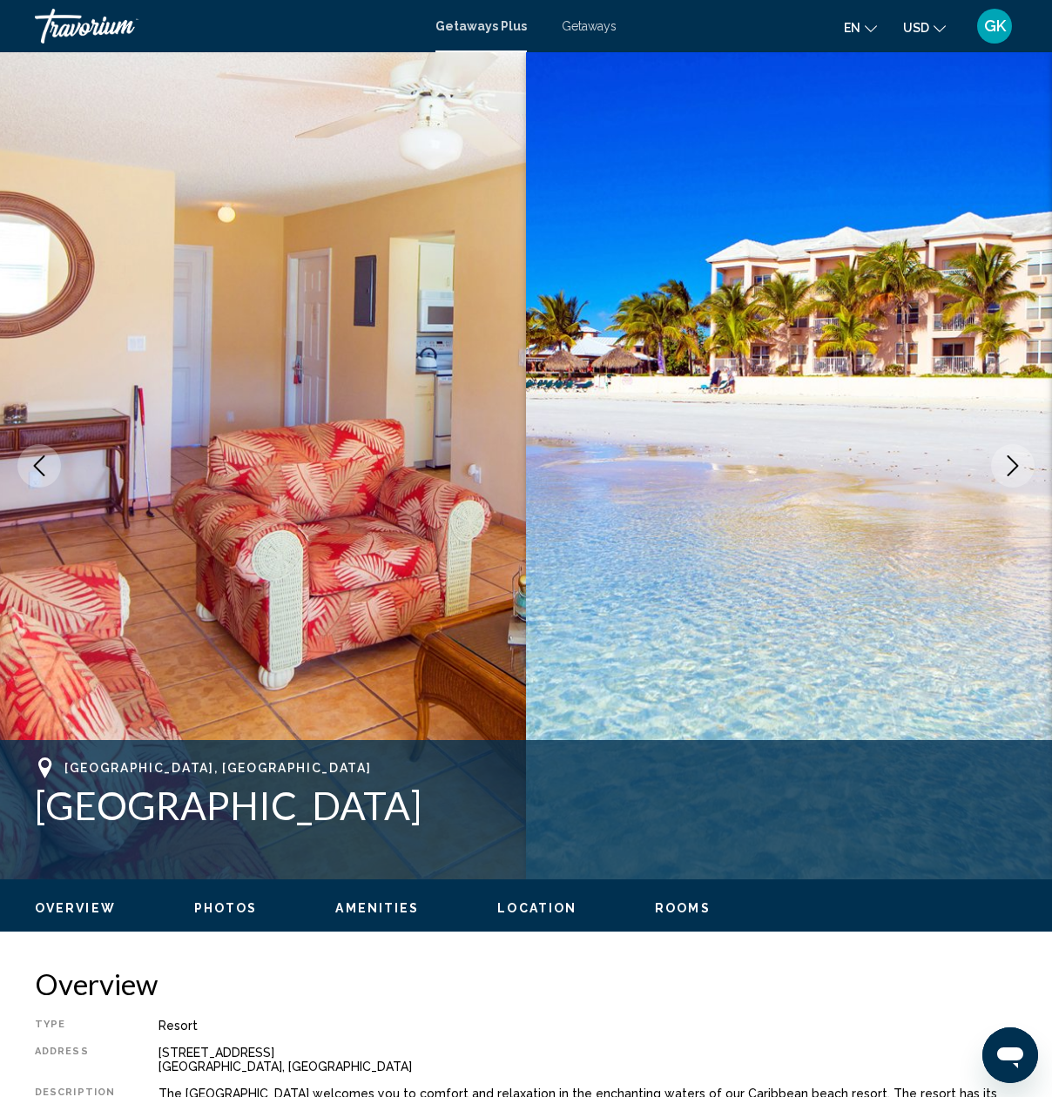
click at [1012, 461] on icon "Next image" at bounding box center [1012, 465] width 11 height 21
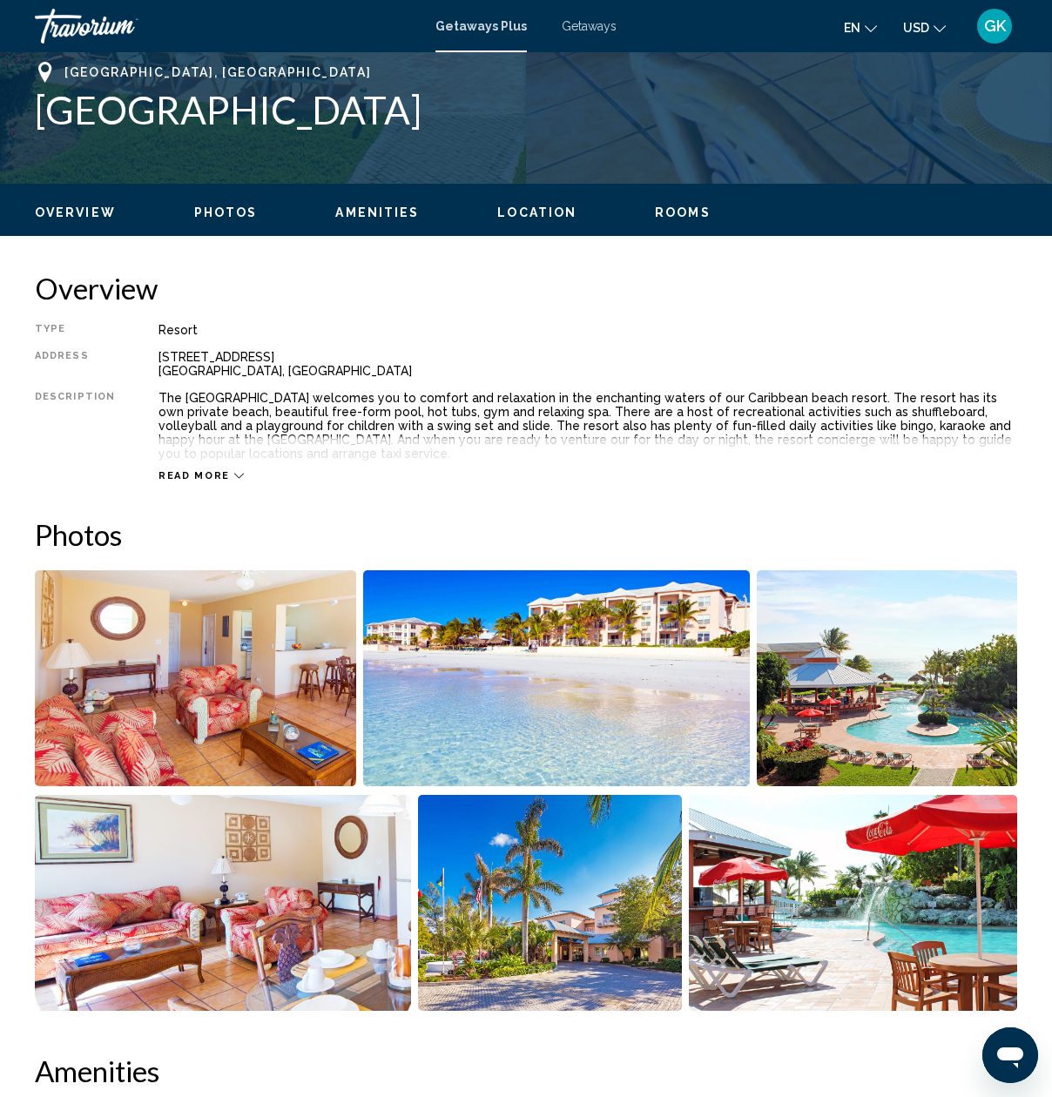
scroll to position [696, 0]
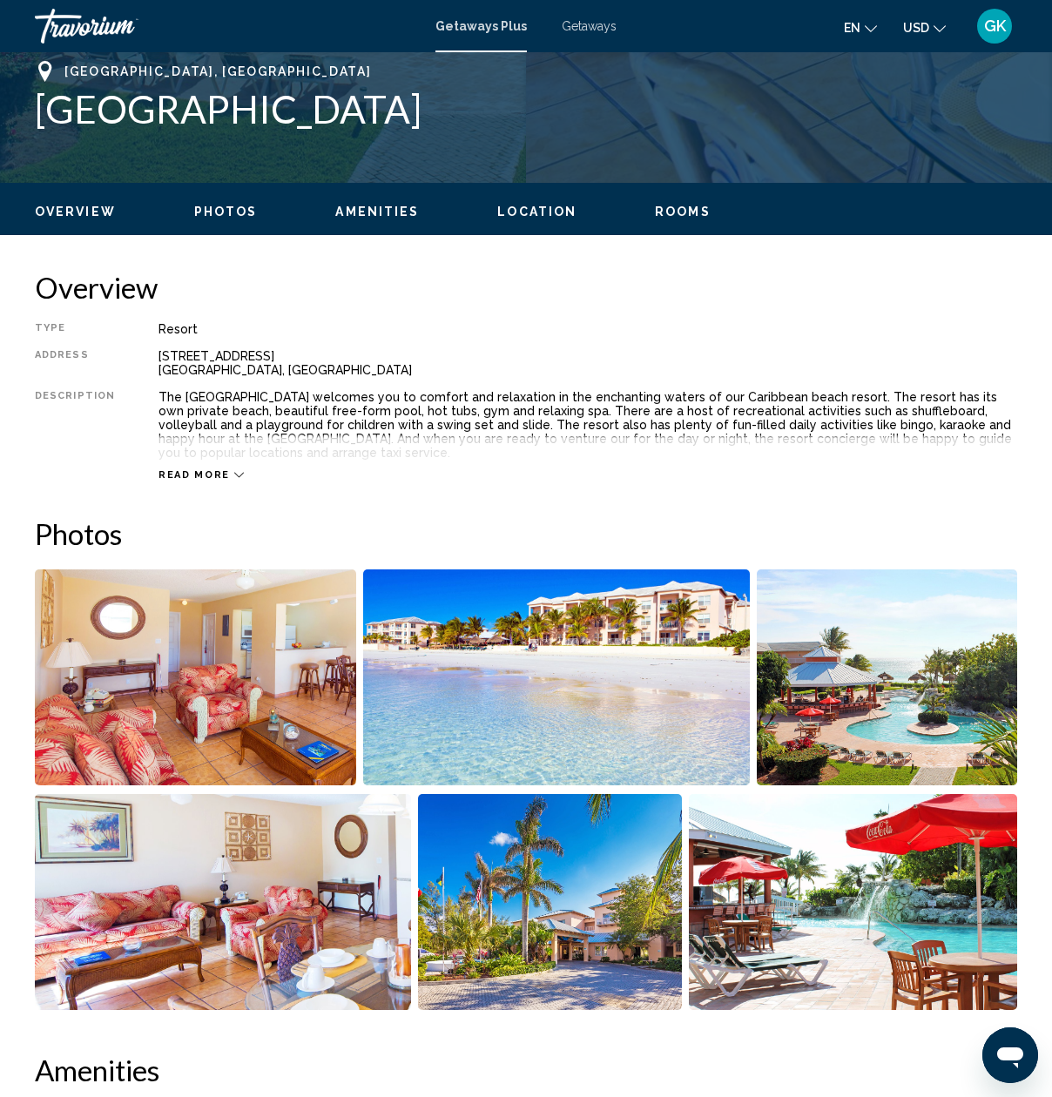
drag, startPoint x: 338, startPoint y: 113, endPoint x: 27, endPoint y: 105, distance: 310.9
click at [27, 105] on div "[GEOGRAPHIC_DATA], [GEOGRAPHIC_DATA] Address [STREET_ADDRESS]" at bounding box center [526, 113] width 1052 height 104
copy h1 "[GEOGRAPHIC_DATA]"
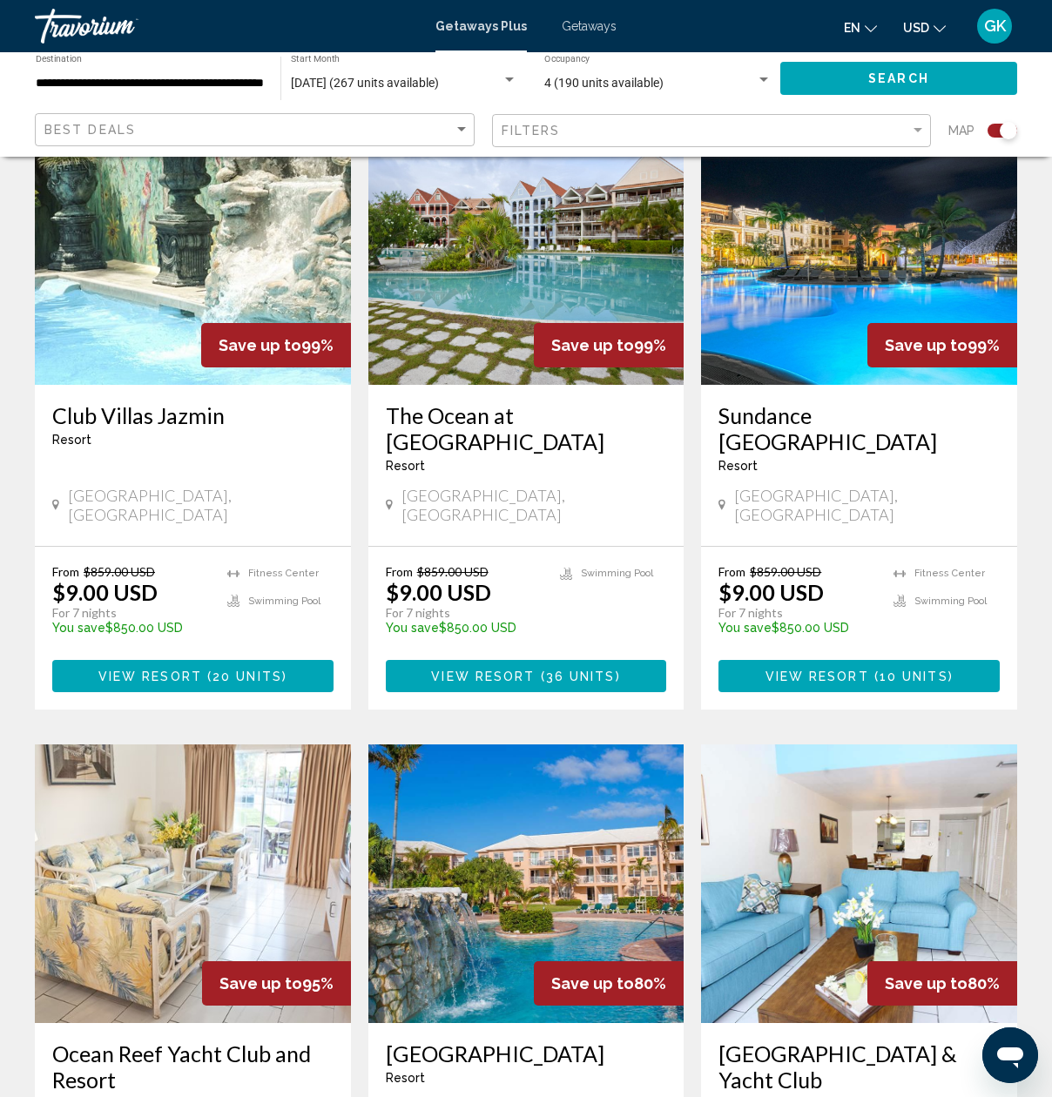
scroll to position [2002, 0]
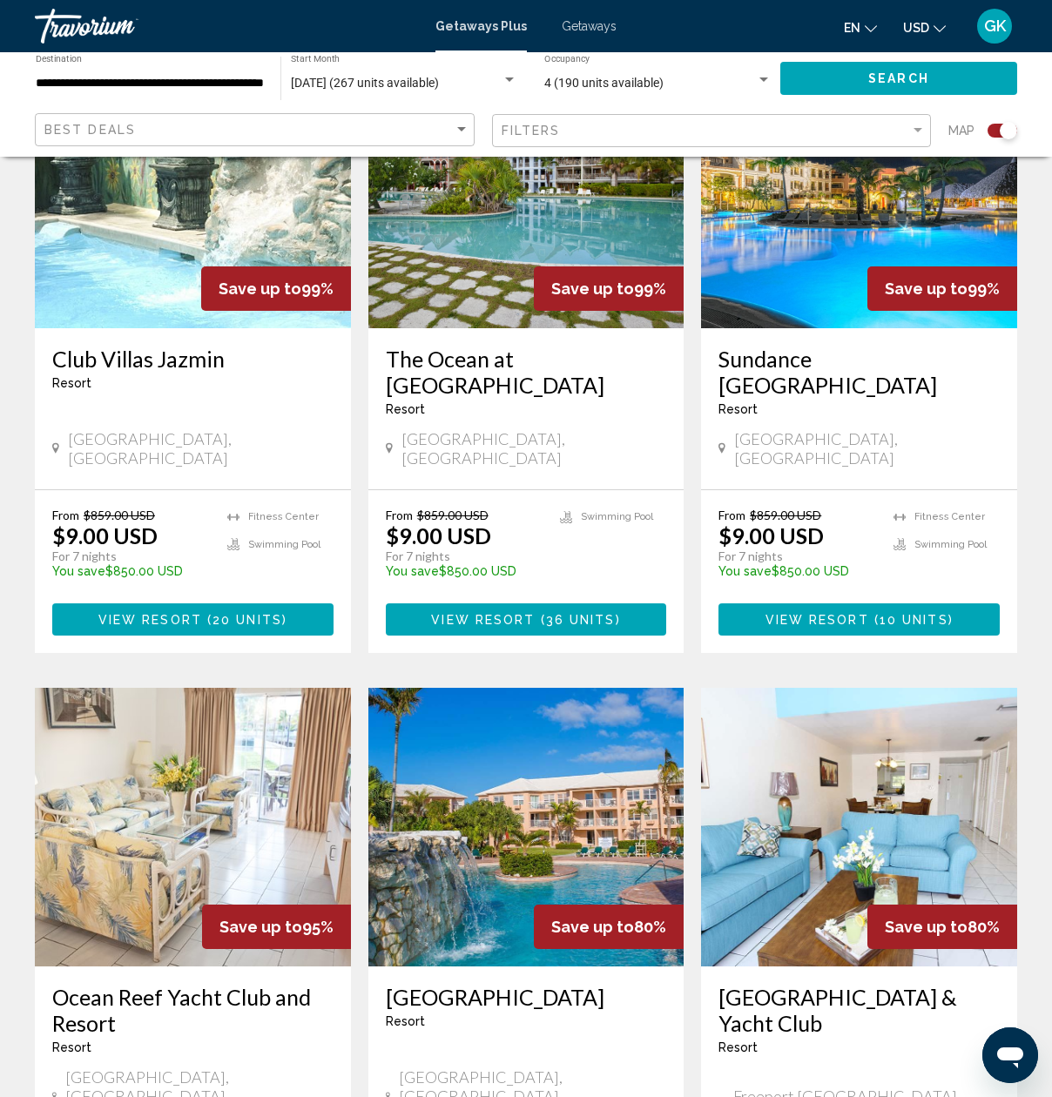
click at [266, 703] on img "Main content" at bounding box center [193, 827] width 316 height 279
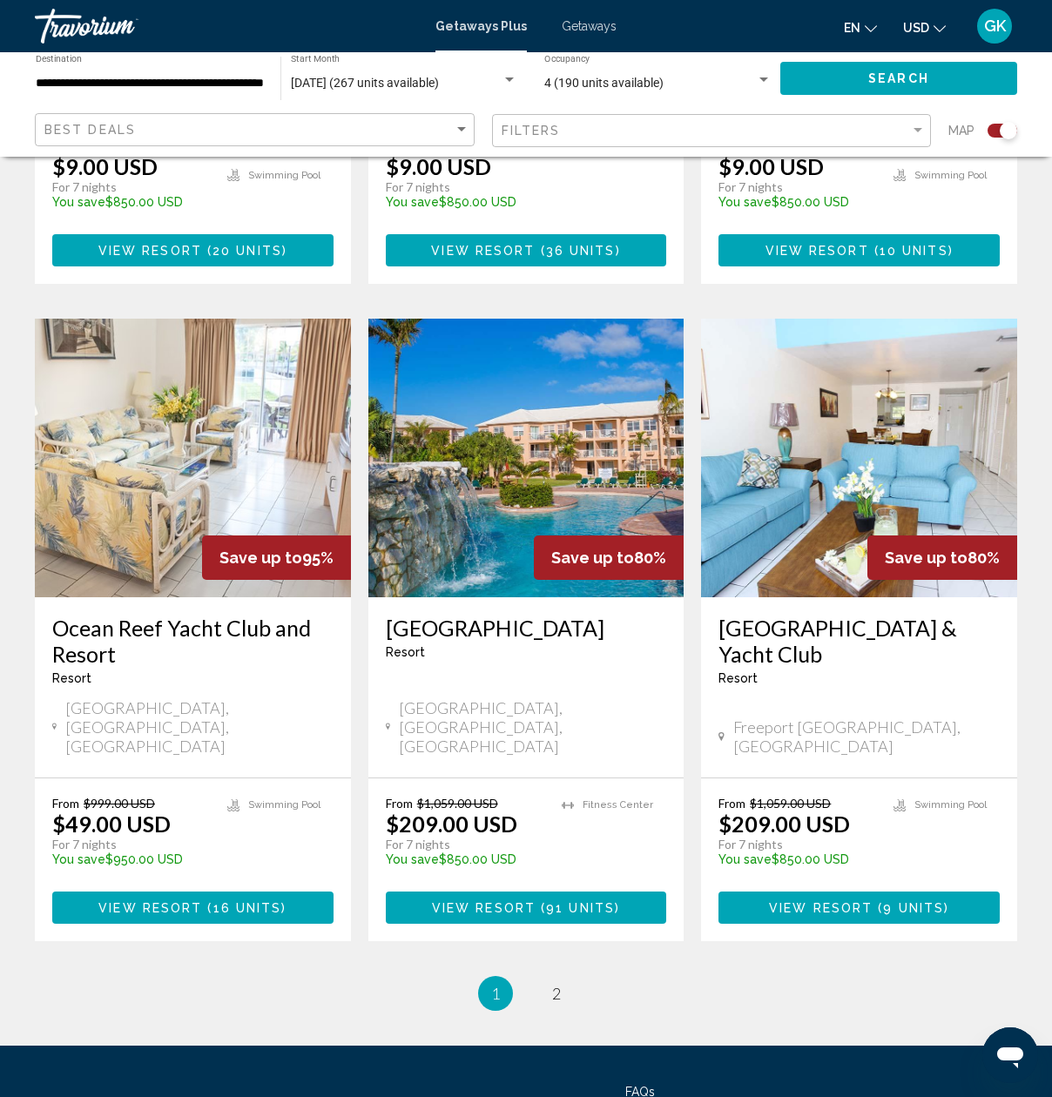
scroll to position [2383, 0]
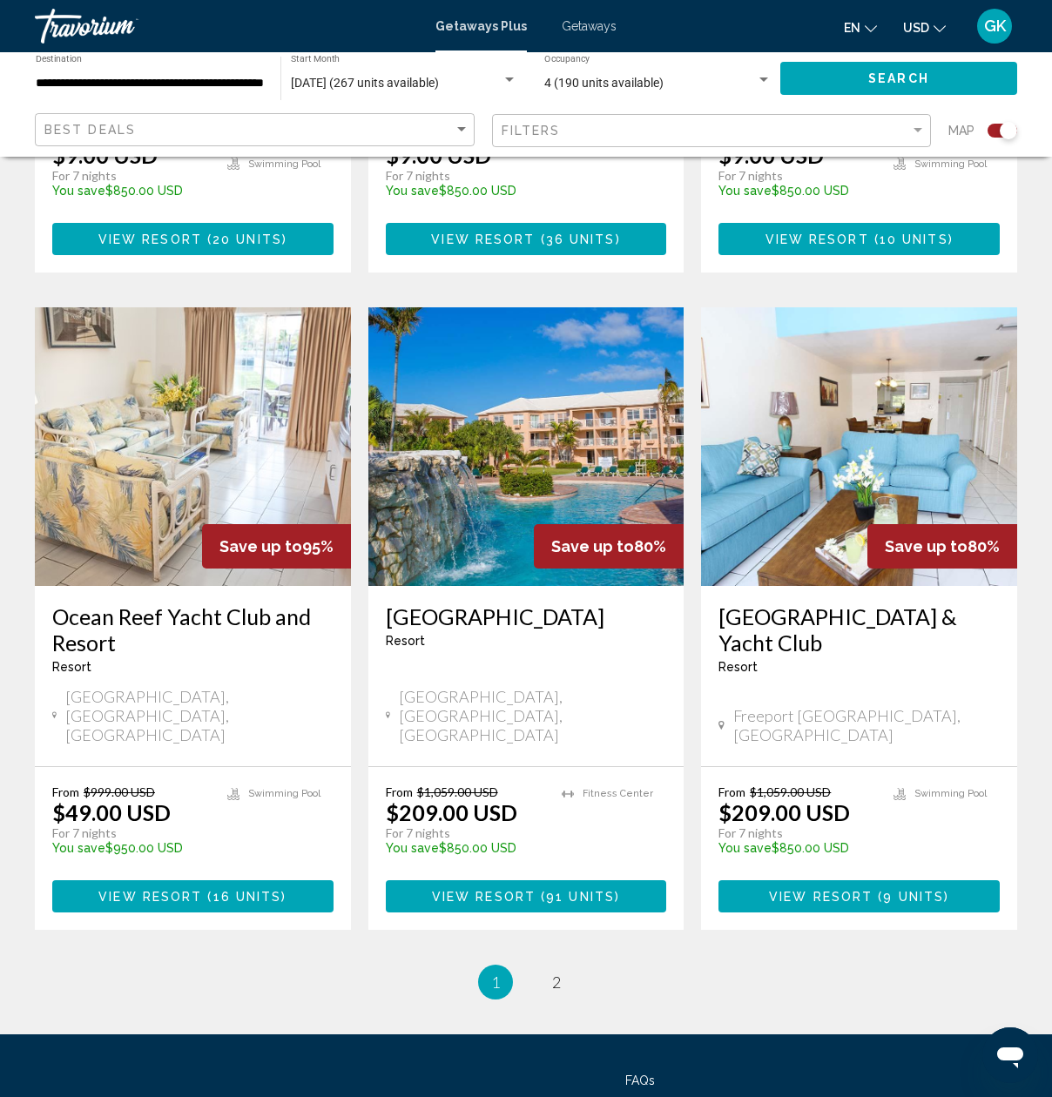
click at [437, 373] on img "Main content" at bounding box center [526, 446] width 316 height 279
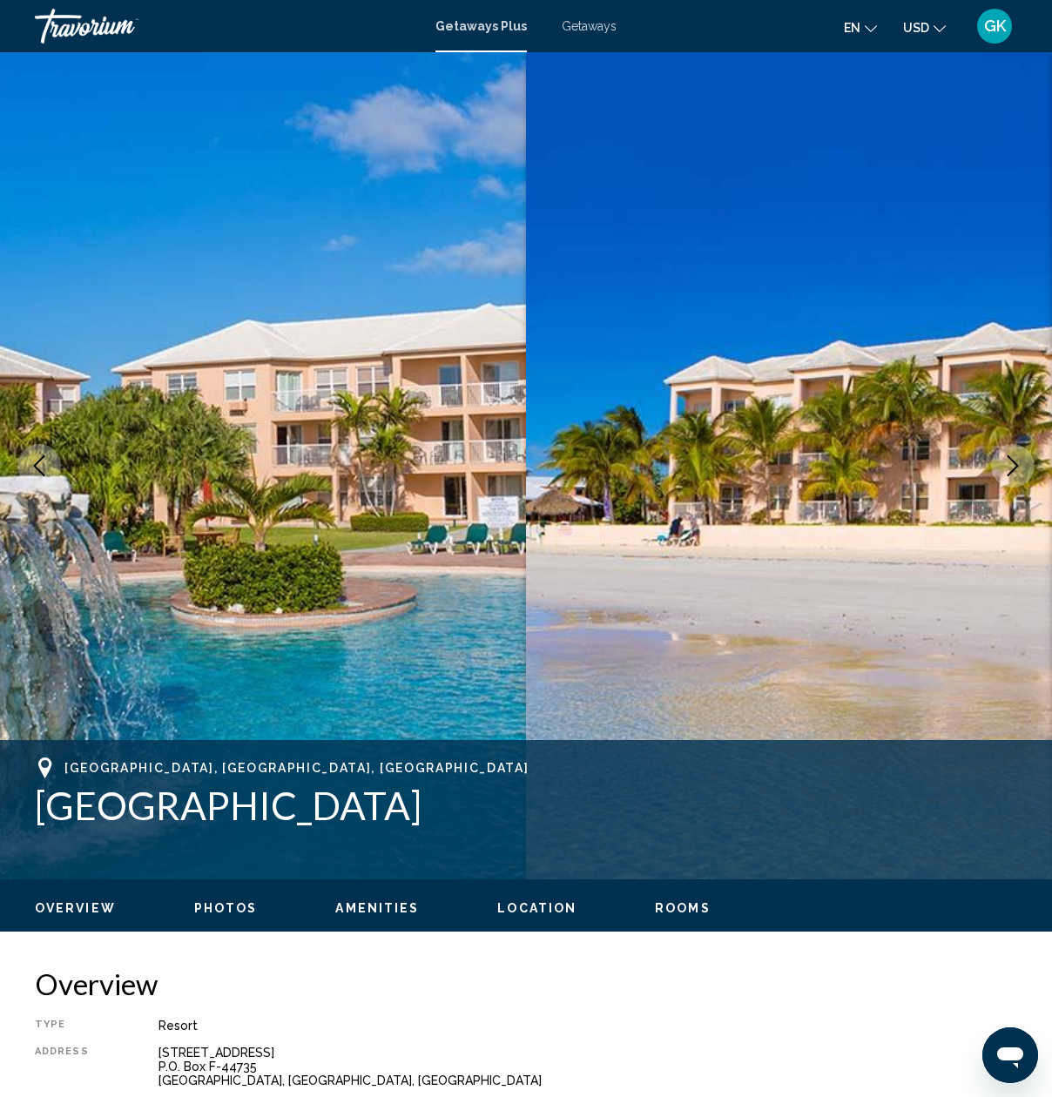
click at [1012, 468] on icon "Next image" at bounding box center [1012, 465] width 21 height 21
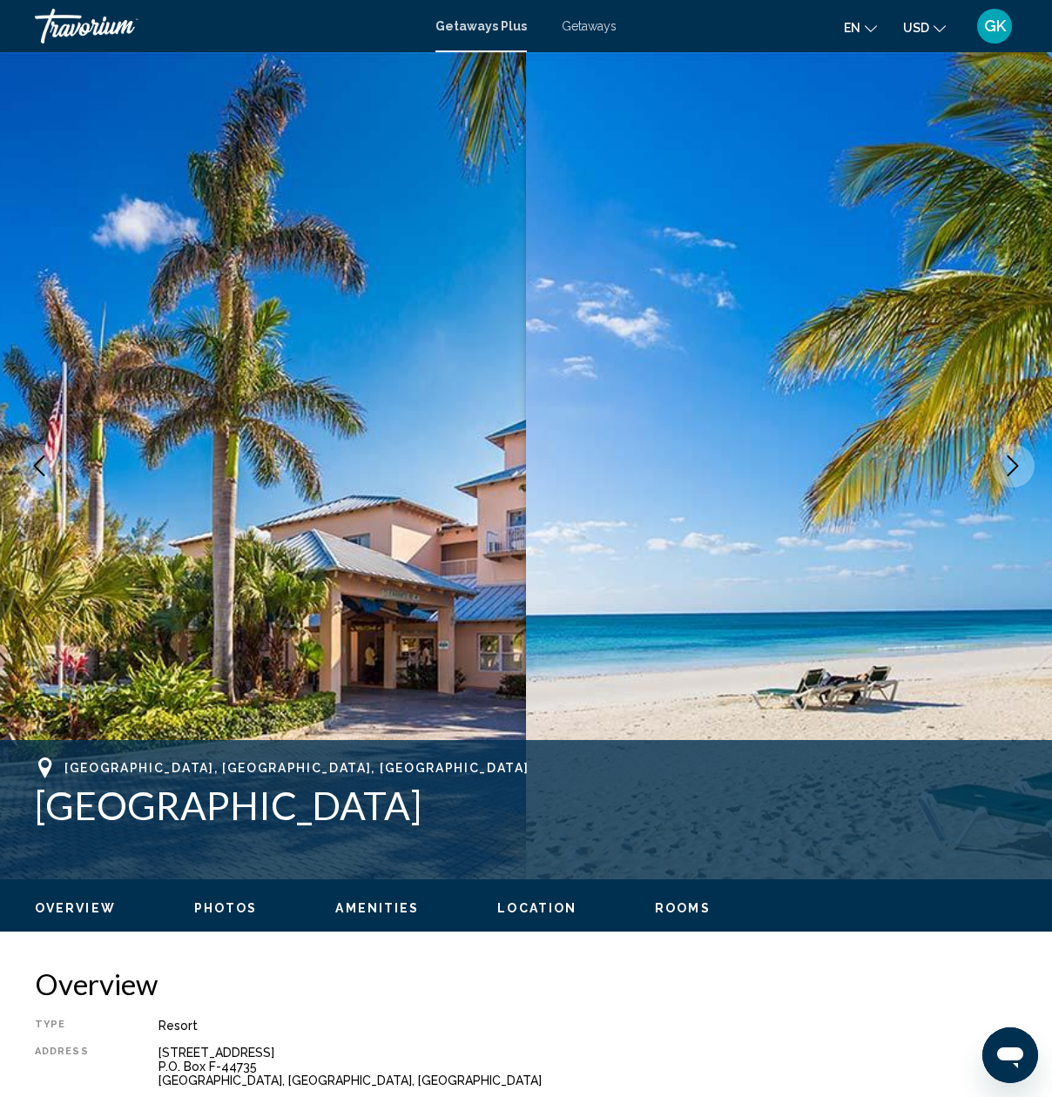
click at [1006, 468] on icon "Next image" at bounding box center [1012, 465] width 21 height 21
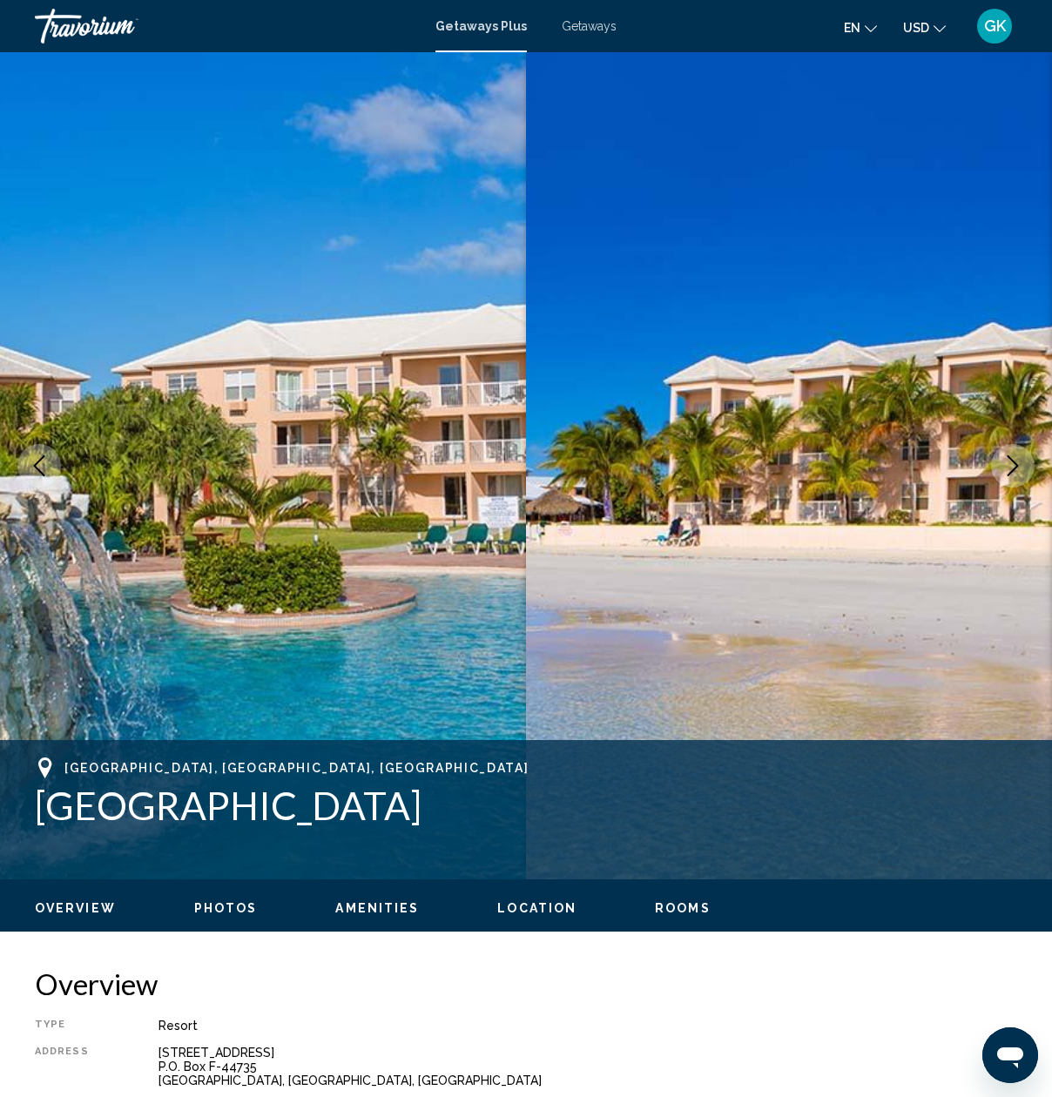
click at [1006, 468] on icon "Next image" at bounding box center [1012, 465] width 21 height 21
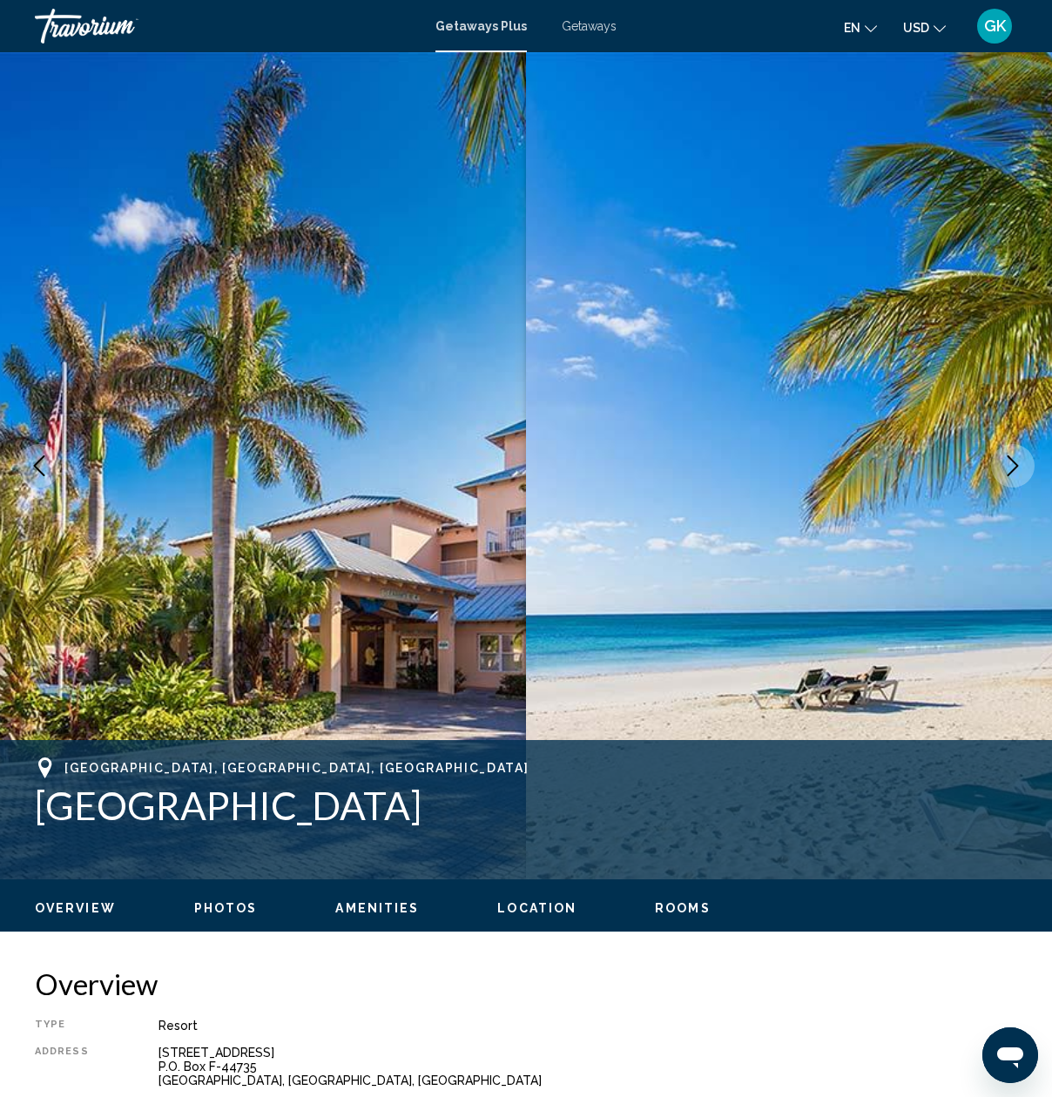
click at [1006, 468] on icon "Next image" at bounding box center [1012, 465] width 21 height 21
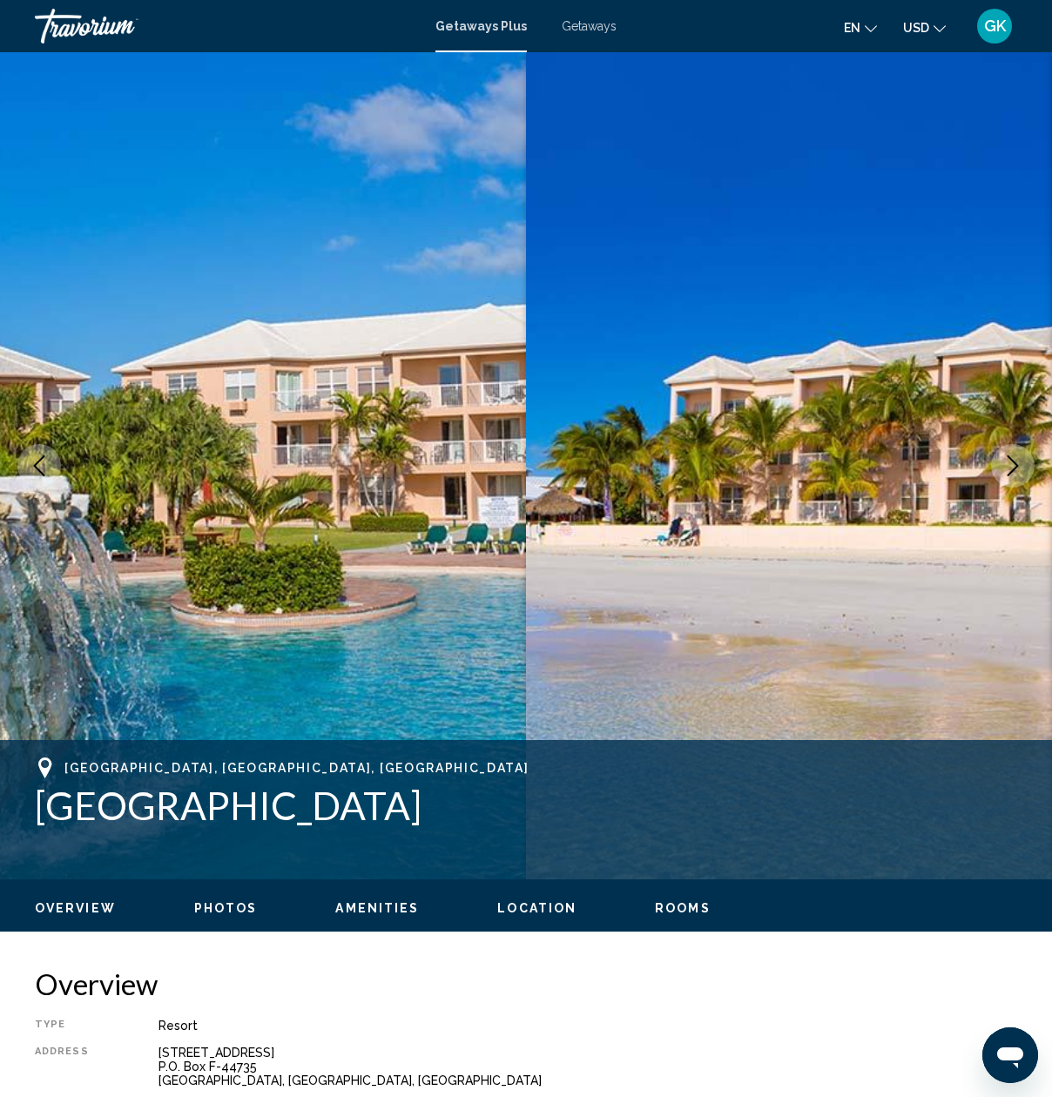
click at [224, 906] on span "Photos" at bounding box center [226, 908] width 64 height 14
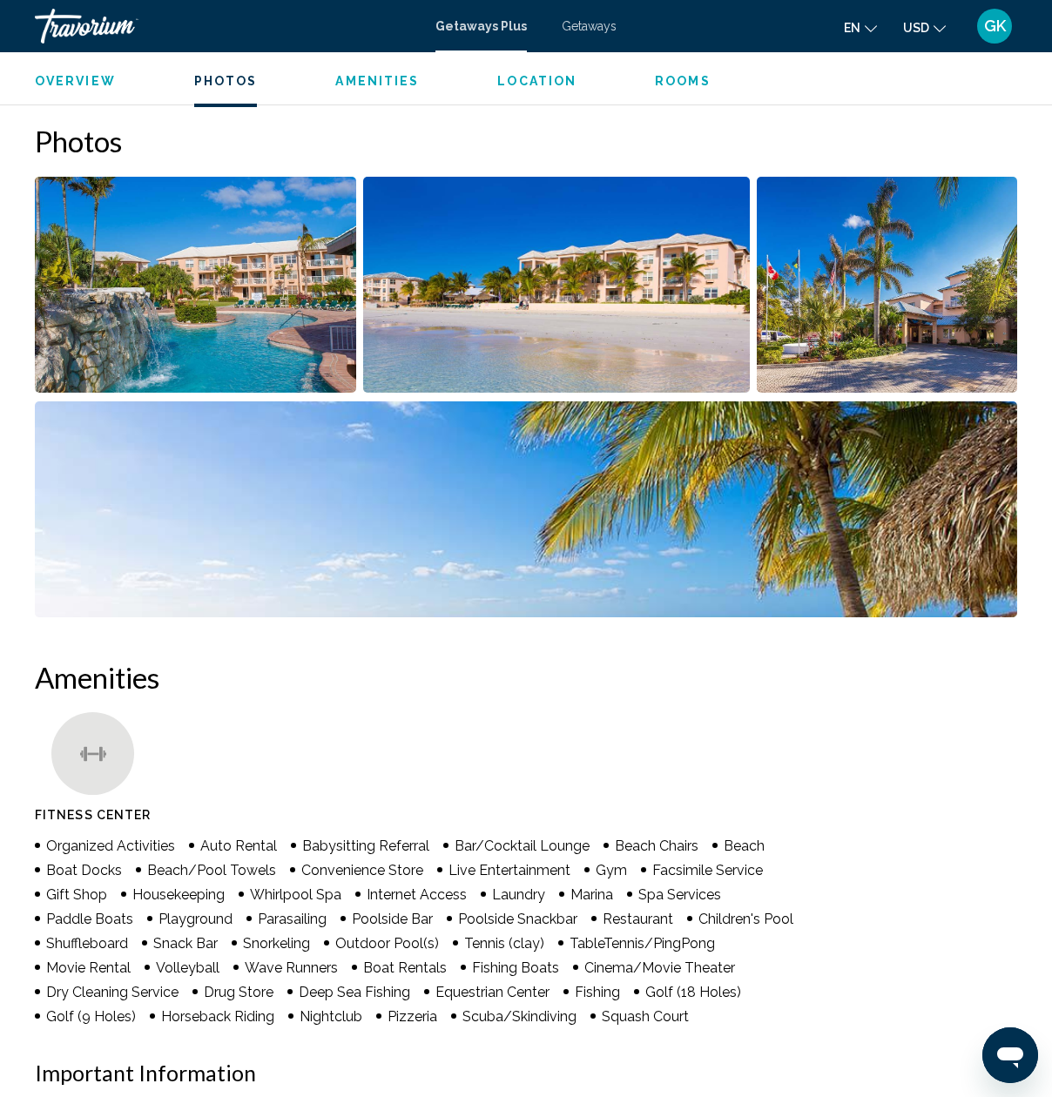
scroll to position [1080, 0]
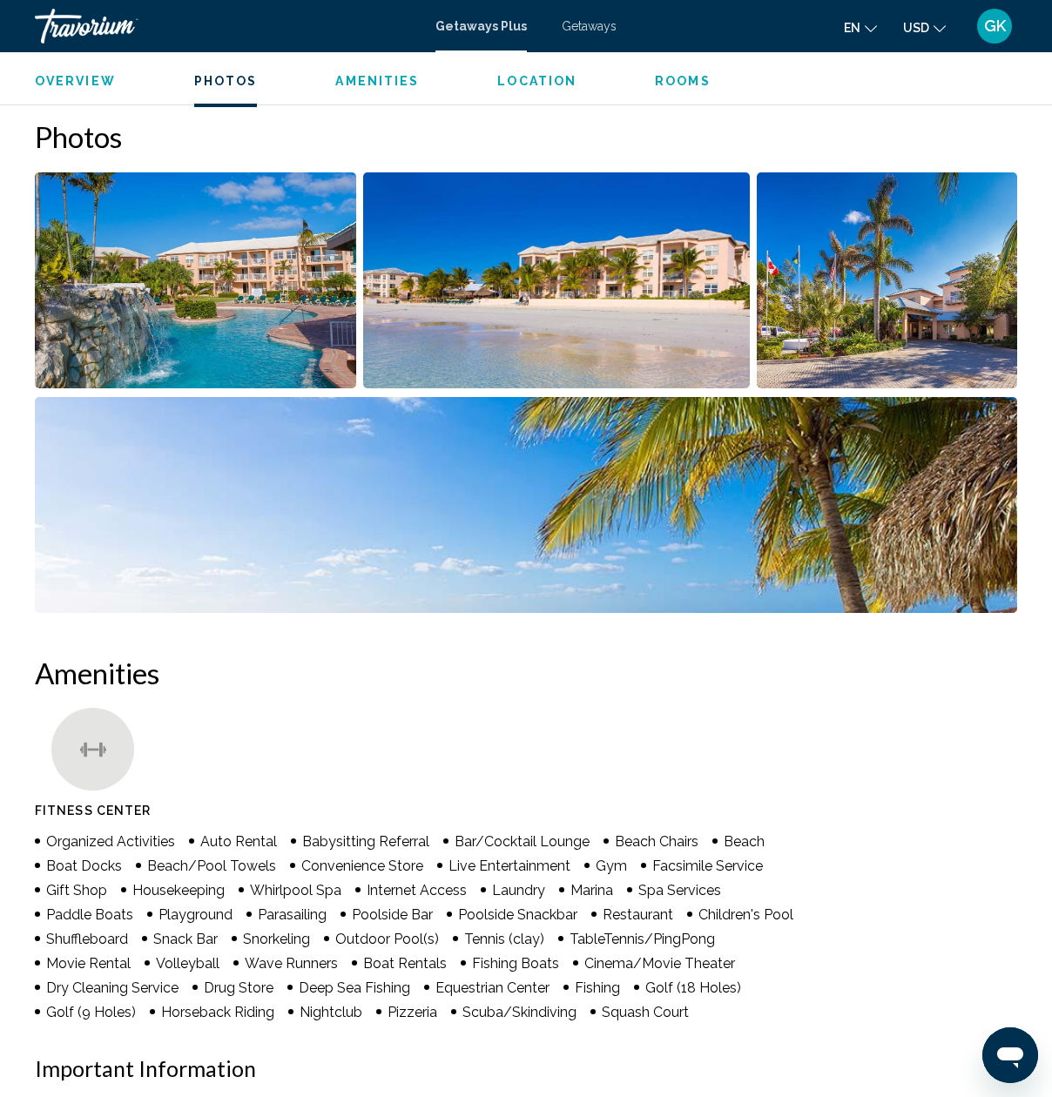
click at [198, 246] on img "Open full-screen image slider" at bounding box center [195, 280] width 321 height 216
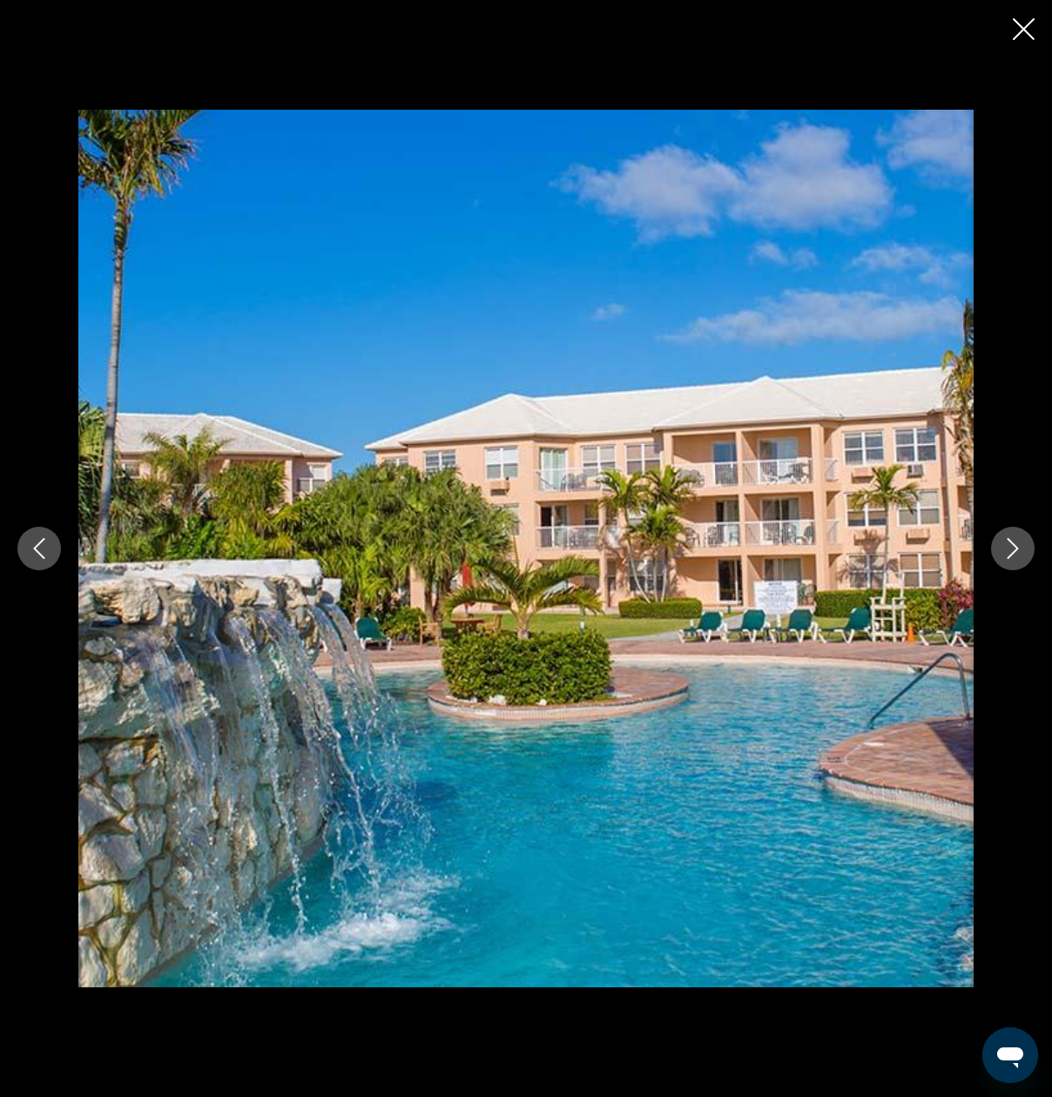
click at [1007, 546] on icon "Next image" at bounding box center [1012, 548] width 21 height 21
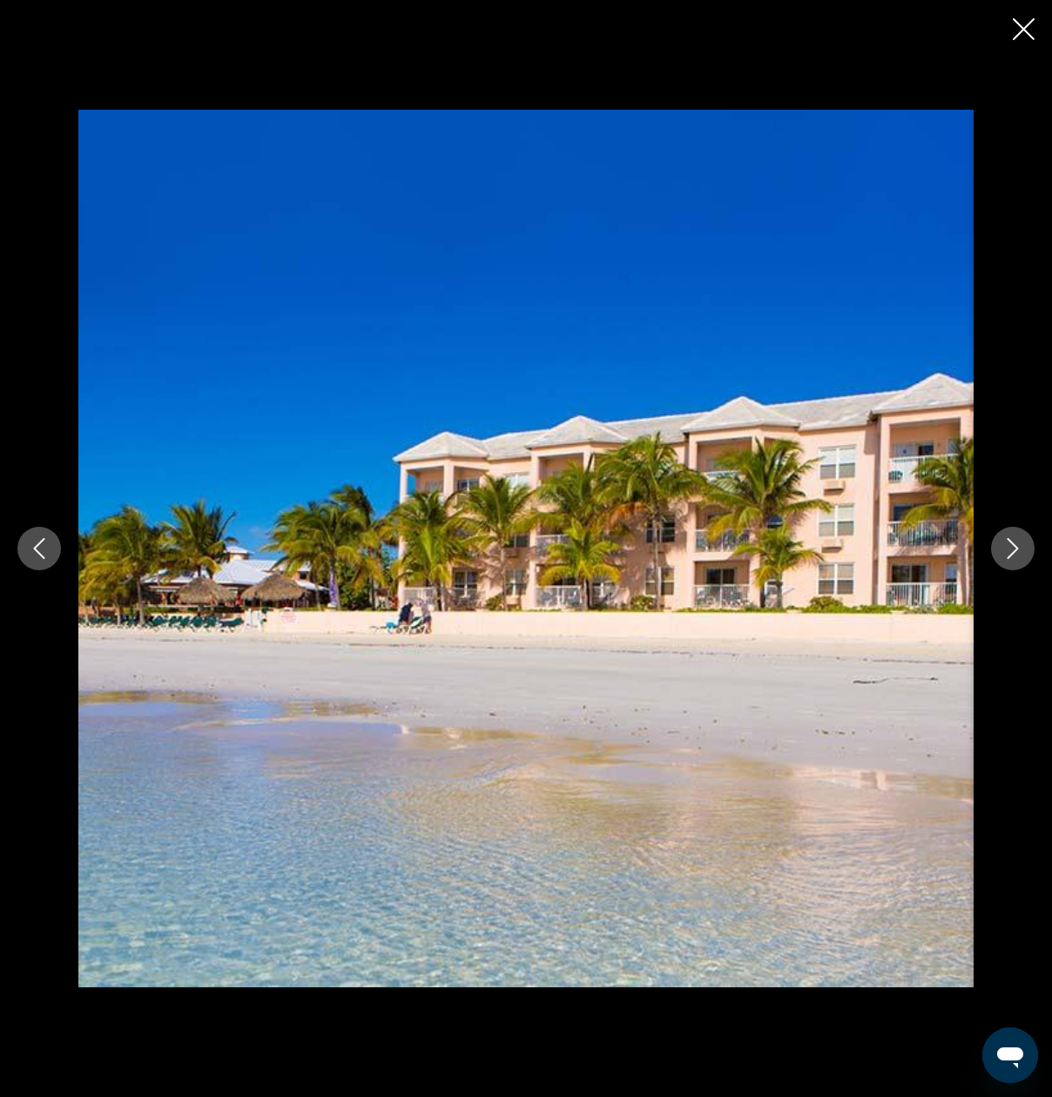
click at [1007, 546] on icon "Next image" at bounding box center [1012, 548] width 21 height 21
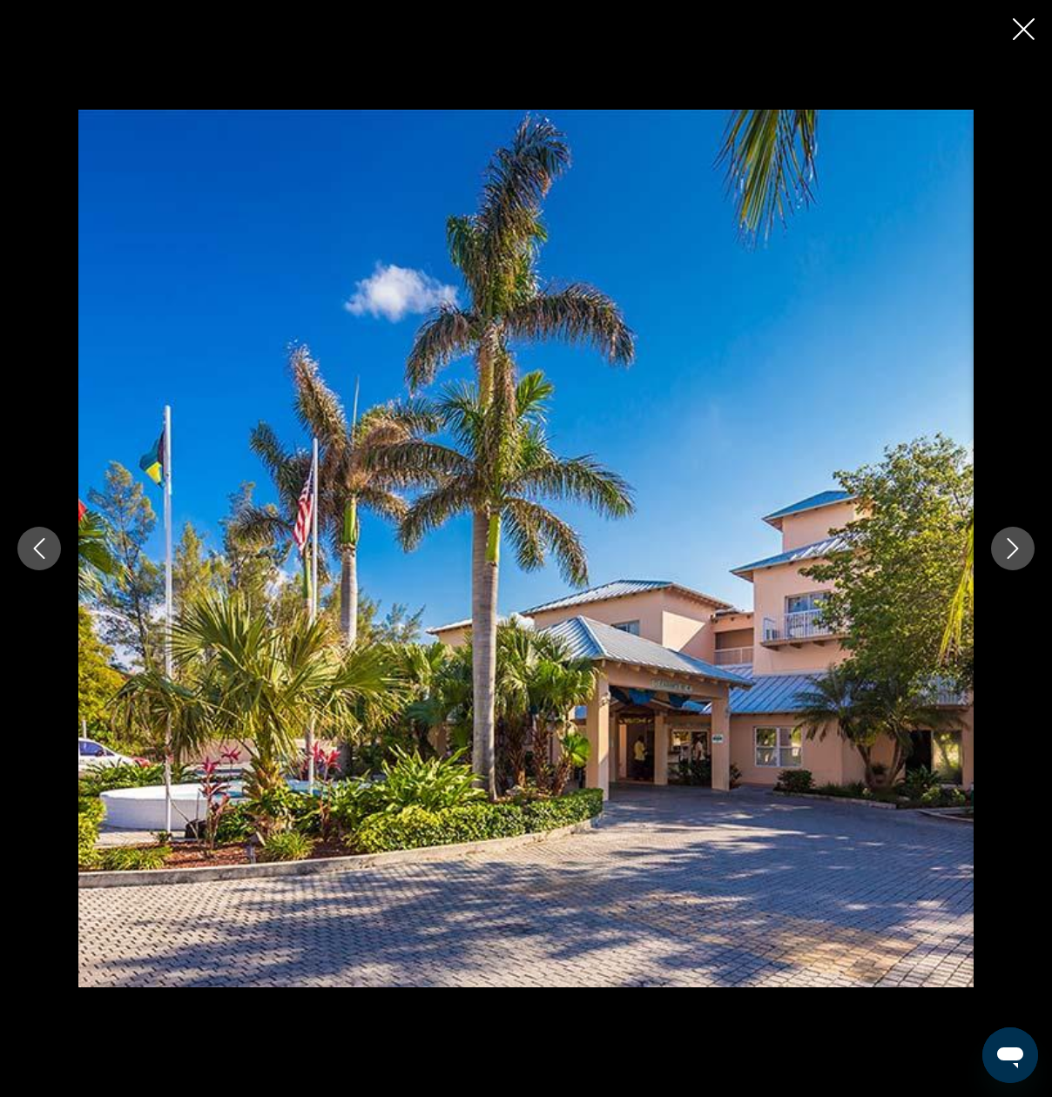
click at [1007, 546] on icon "Next image" at bounding box center [1012, 548] width 21 height 21
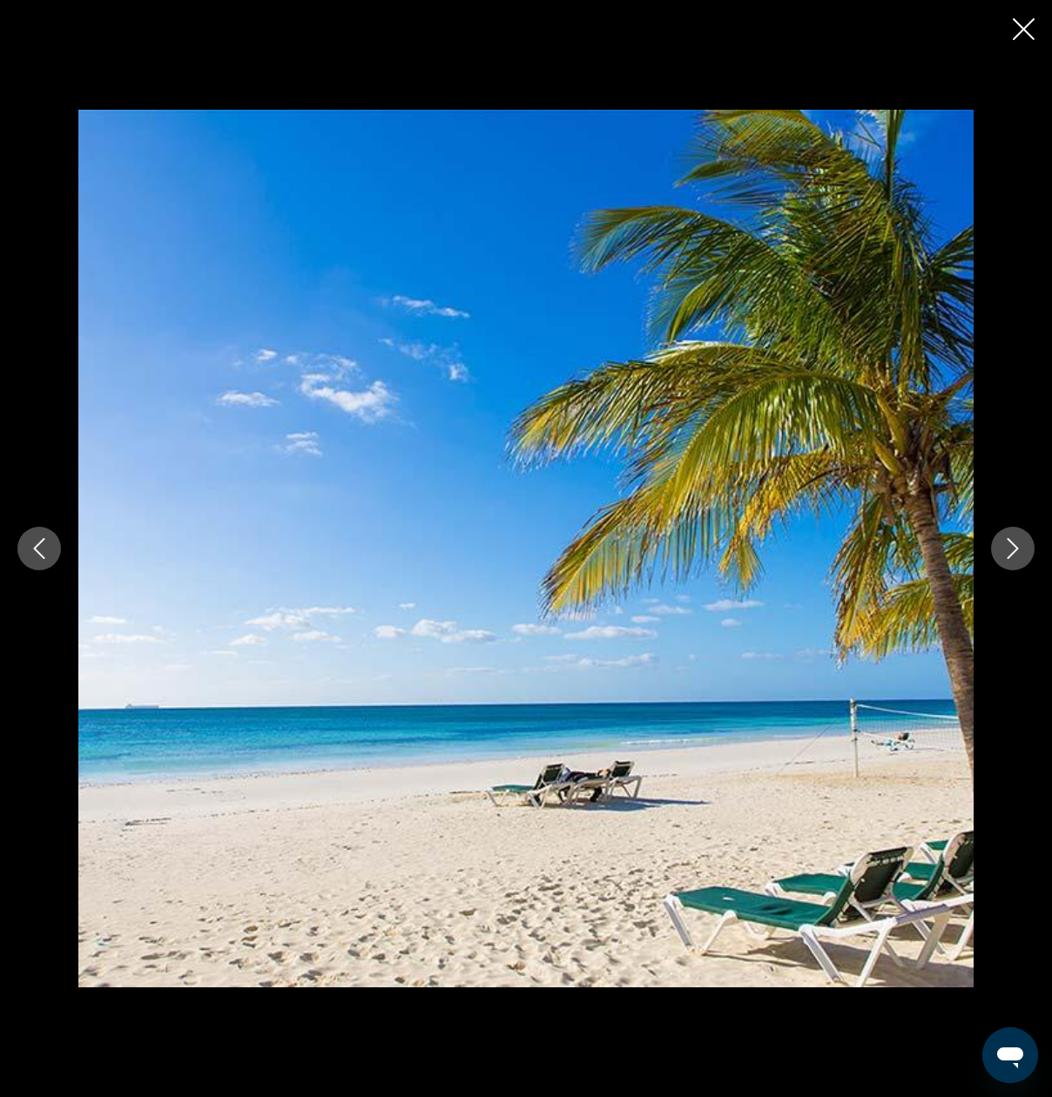
click at [1007, 546] on icon "Next image" at bounding box center [1012, 548] width 21 height 21
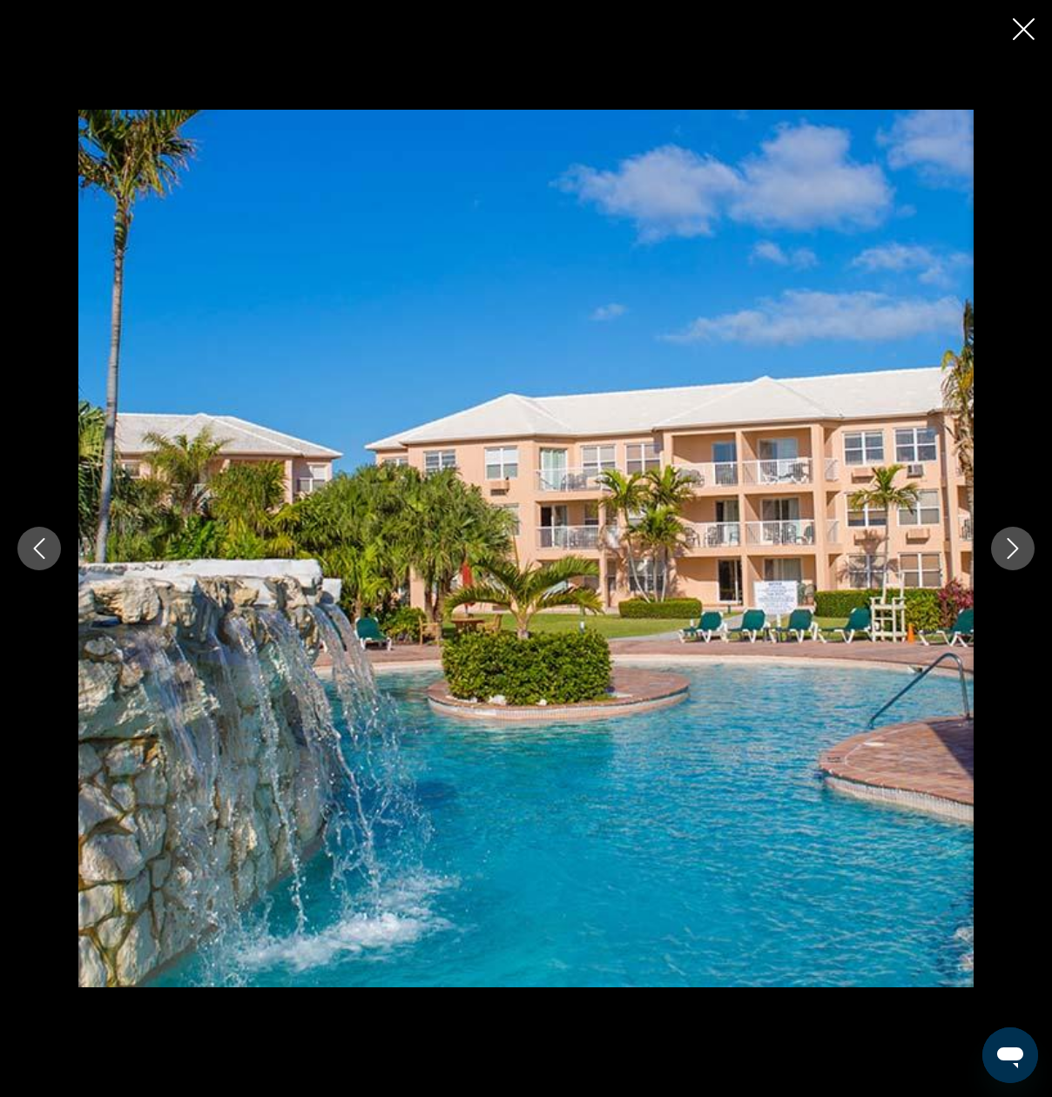
click at [1028, 37] on icon "Close slideshow" at bounding box center [1023, 29] width 22 height 22
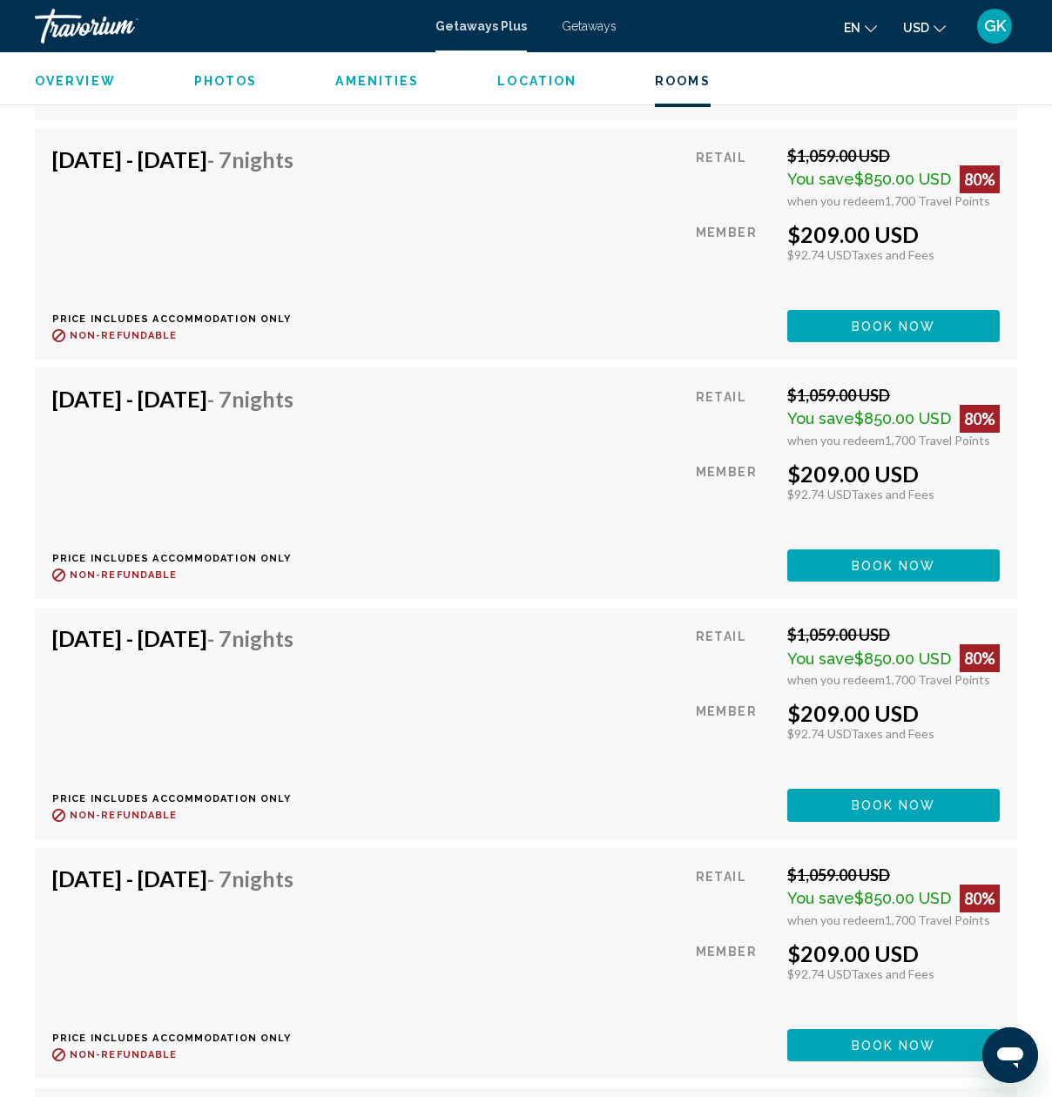
scroll to position [6996, 0]
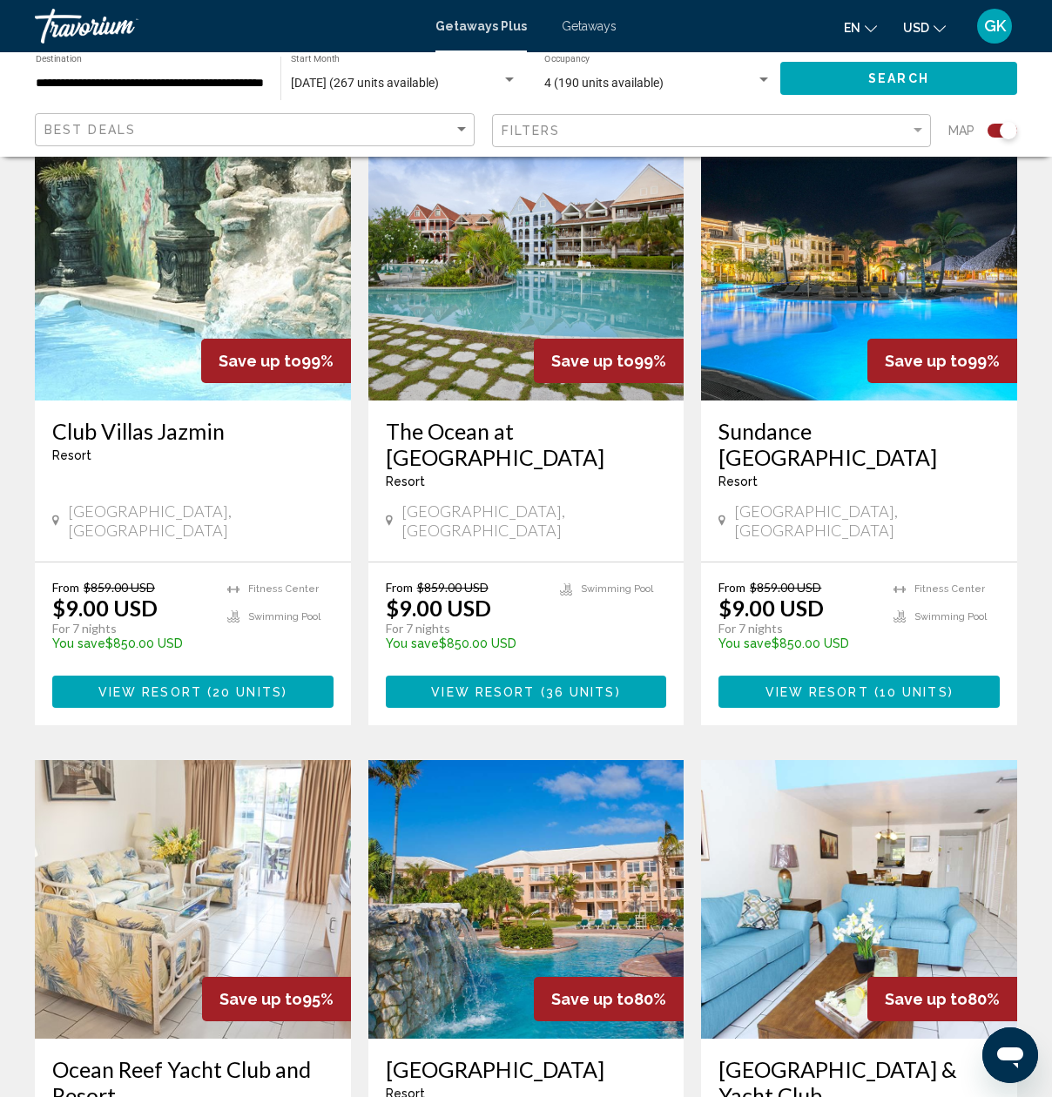
scroll to position [2176, 0]
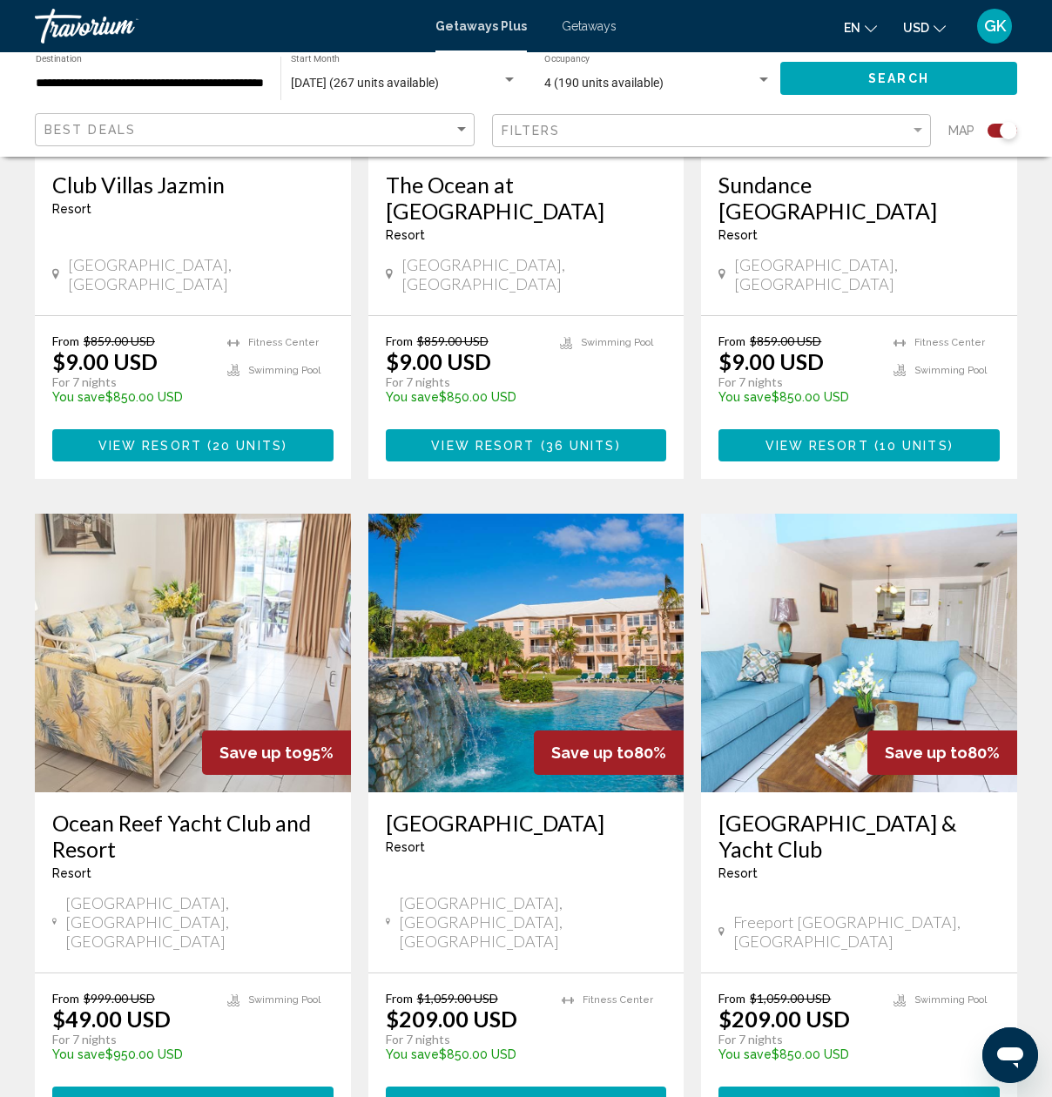
click at [793, 810] on h3 "[GEOGRAPHIC_DATA] & Yacht Club" at bounding box center [858, 836] width 281 height 52
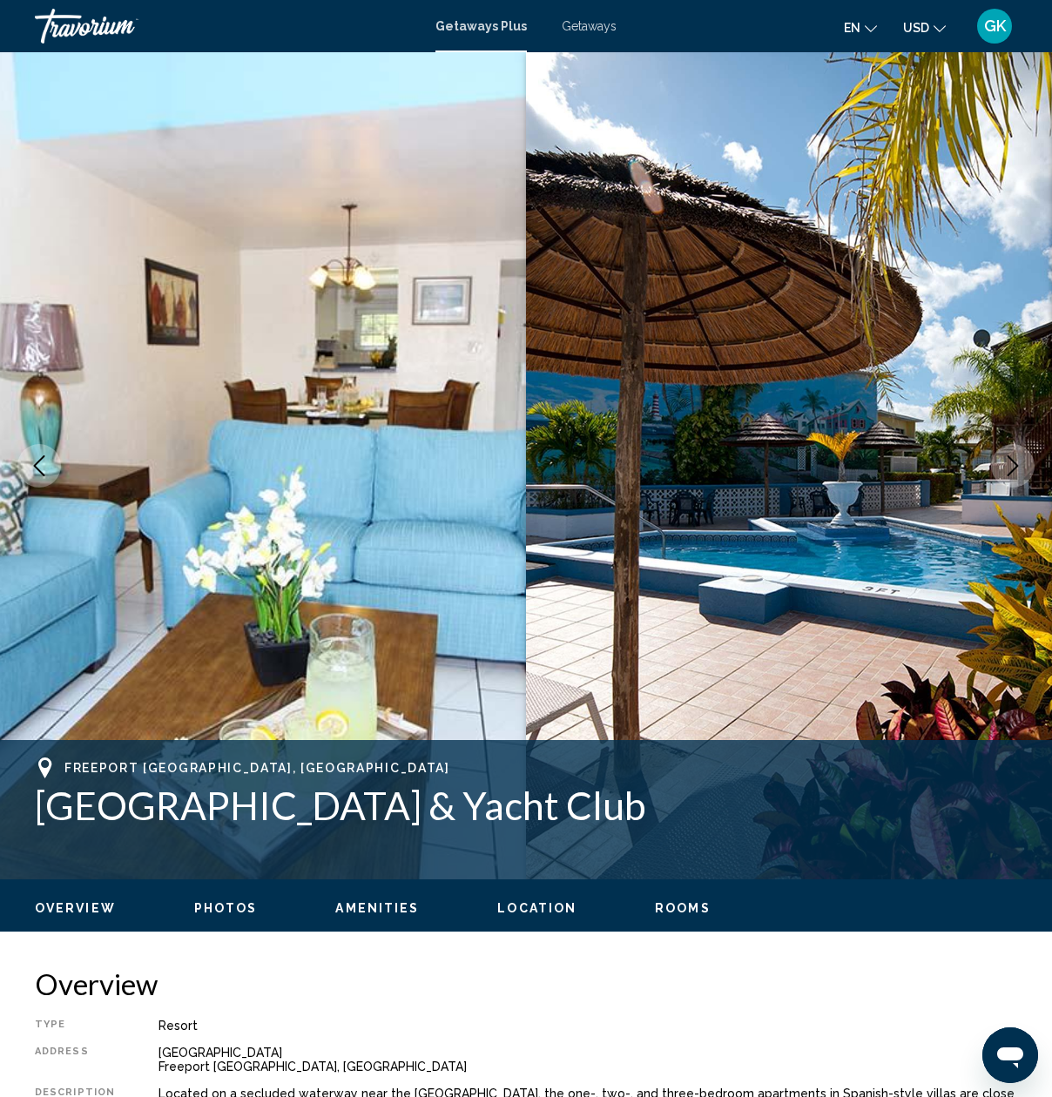
click at [1010, 469] on icon "Next image" at bounding box center [1012, 465] width 21 height 21
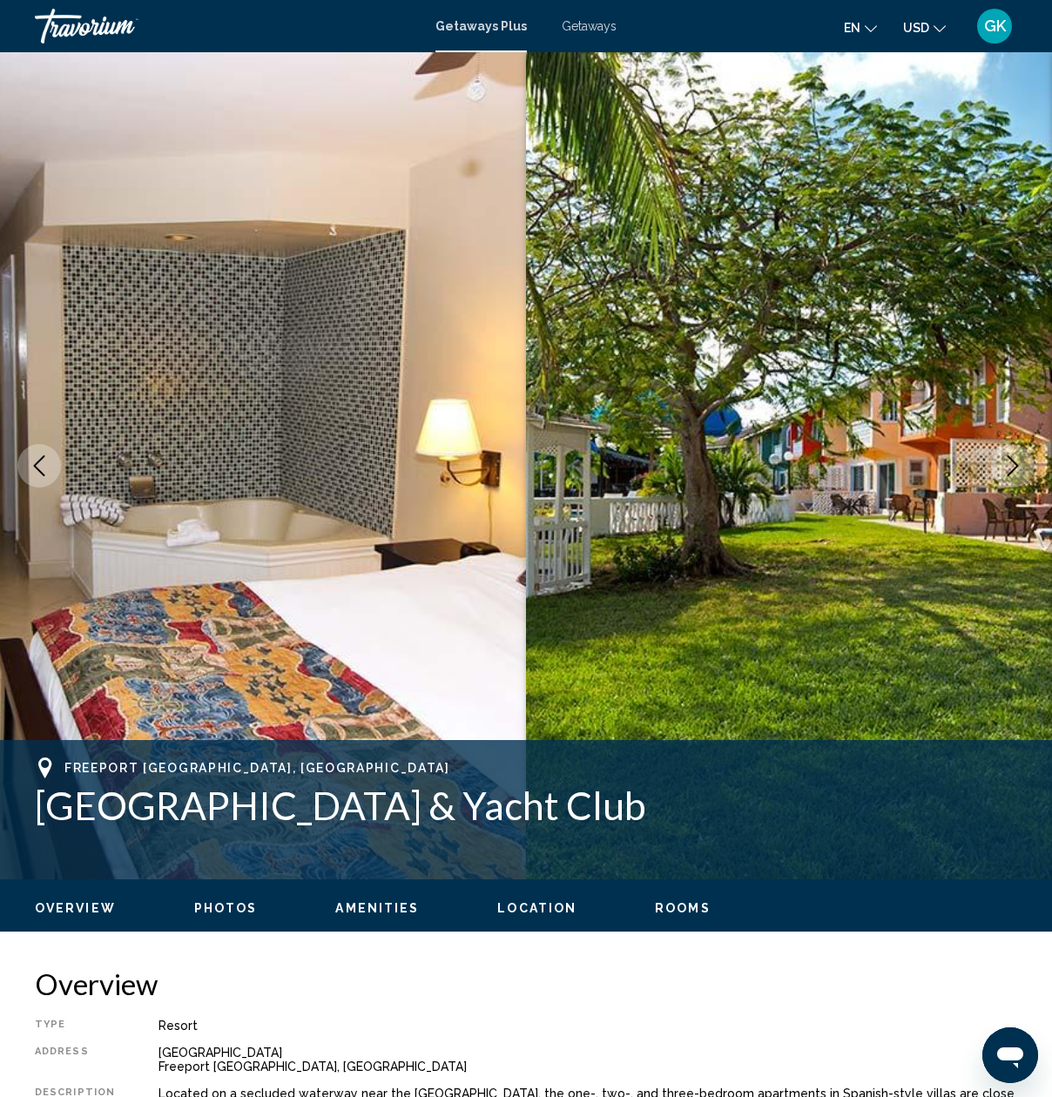
click at [1010, 469] on icon "Next image" at bounding box center [1012, 465] width 21 height 21
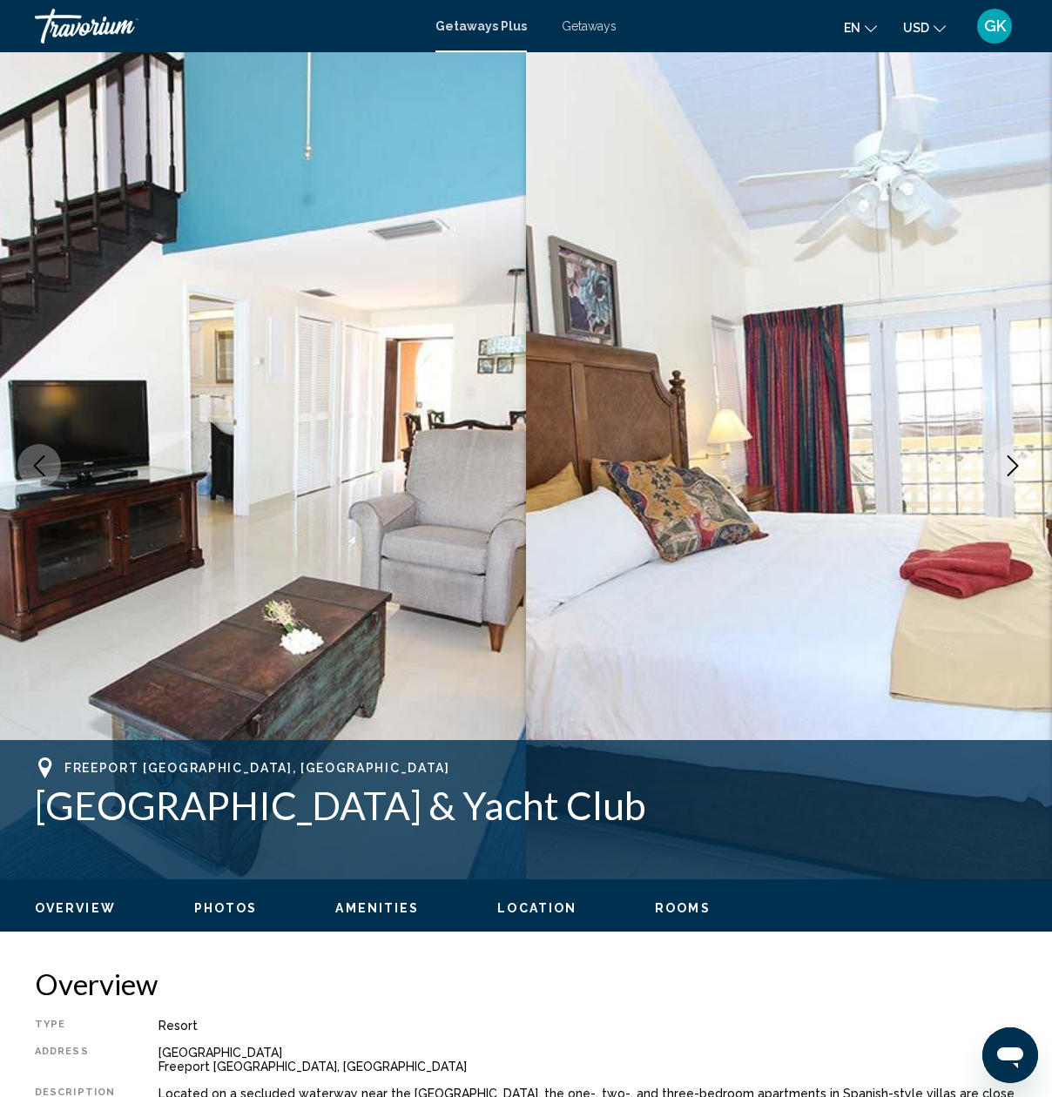
click at [1010, 469] on icon "Next image" at bounding box center [1012, 465] width 21 height 21
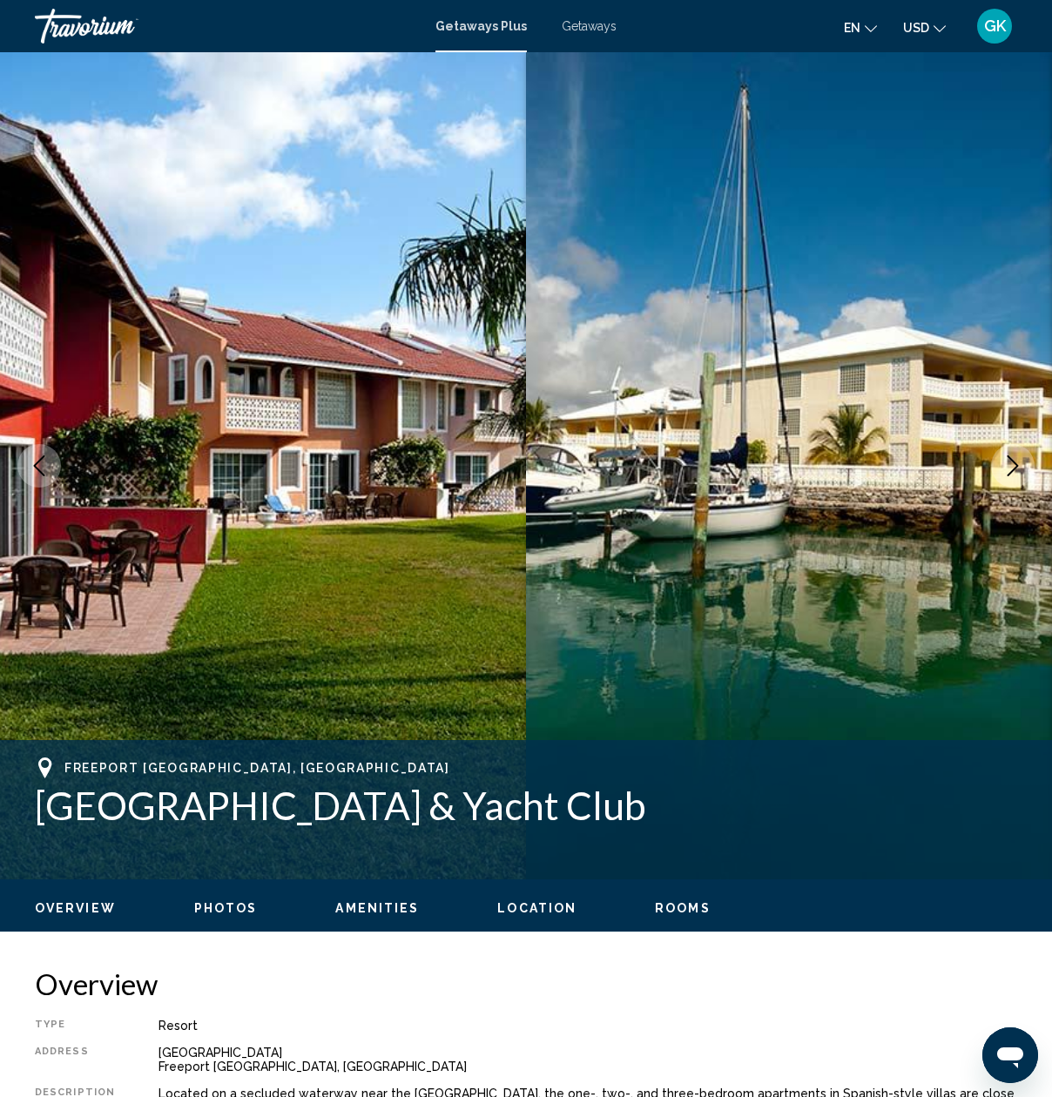
click at [1010, 469] on icon "Next image" at bounding box center [1012, 465] width 21 height 21
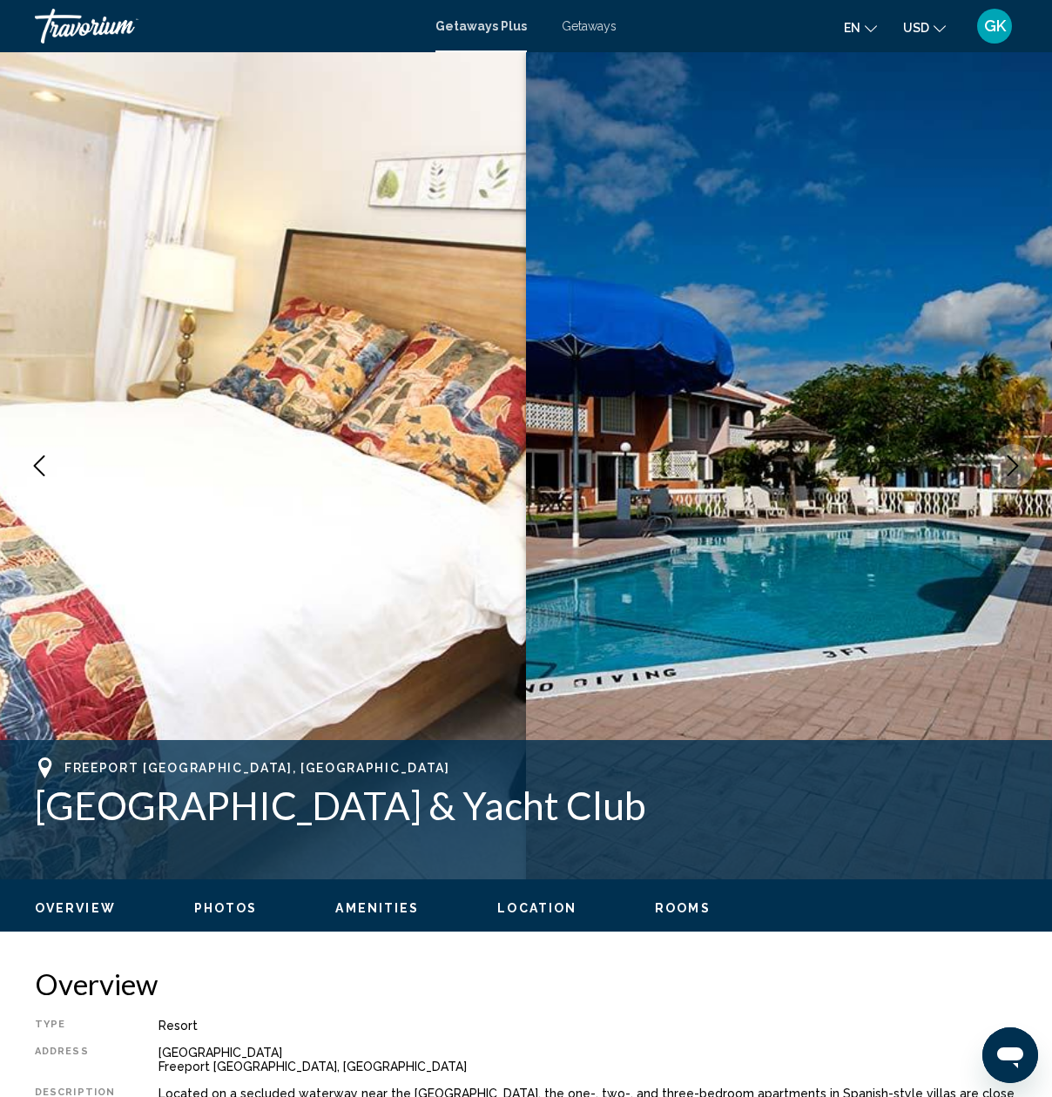
click at [1010, 469] on icon "Next image" at bounding box center [1012, 465] width 21 height 21
